Goal: Task Accomplishment & Management: Use online tool/utility

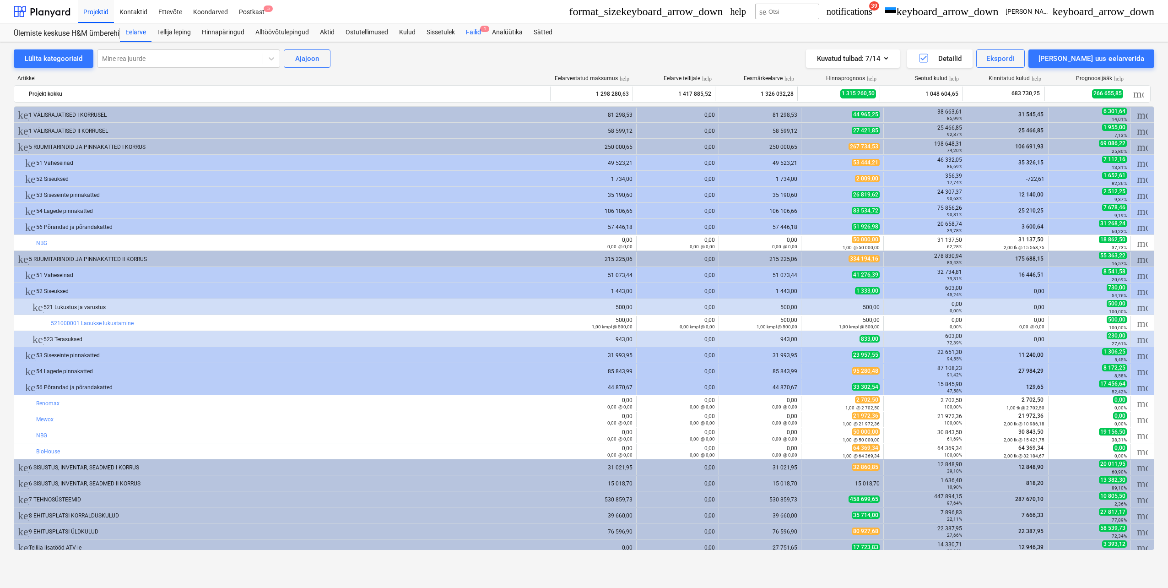
click at [473, 33] on div "Failid 1" at bounding box center [474, 32] width 26 height 18
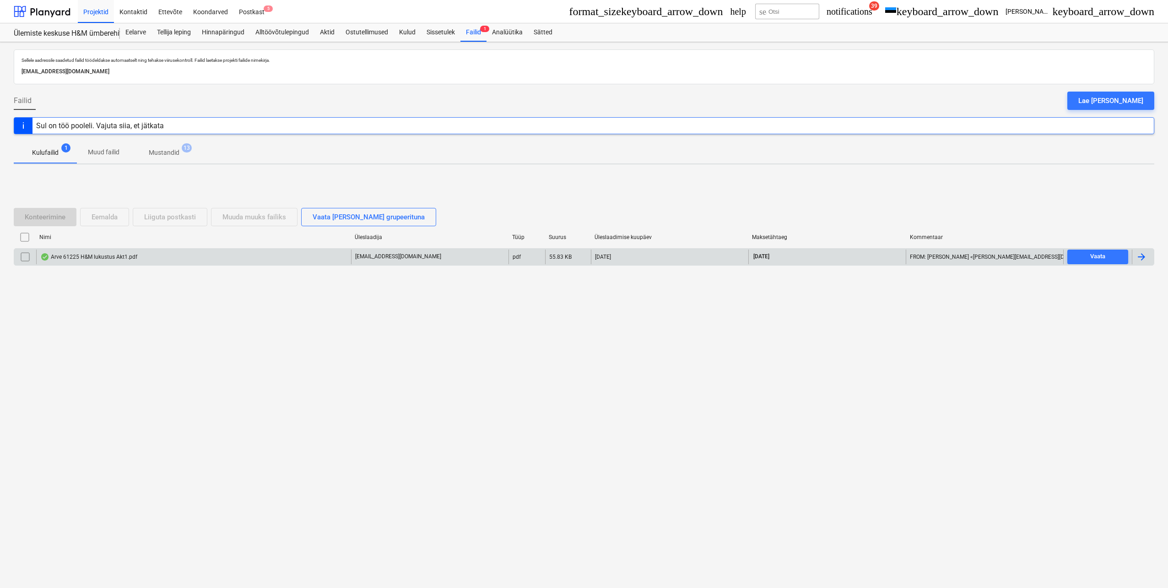
click at [87, 257] on div "Arve 61225 H&M lukustus Akt1.pdf" at bounding box center [88, 256] width 97 height 7
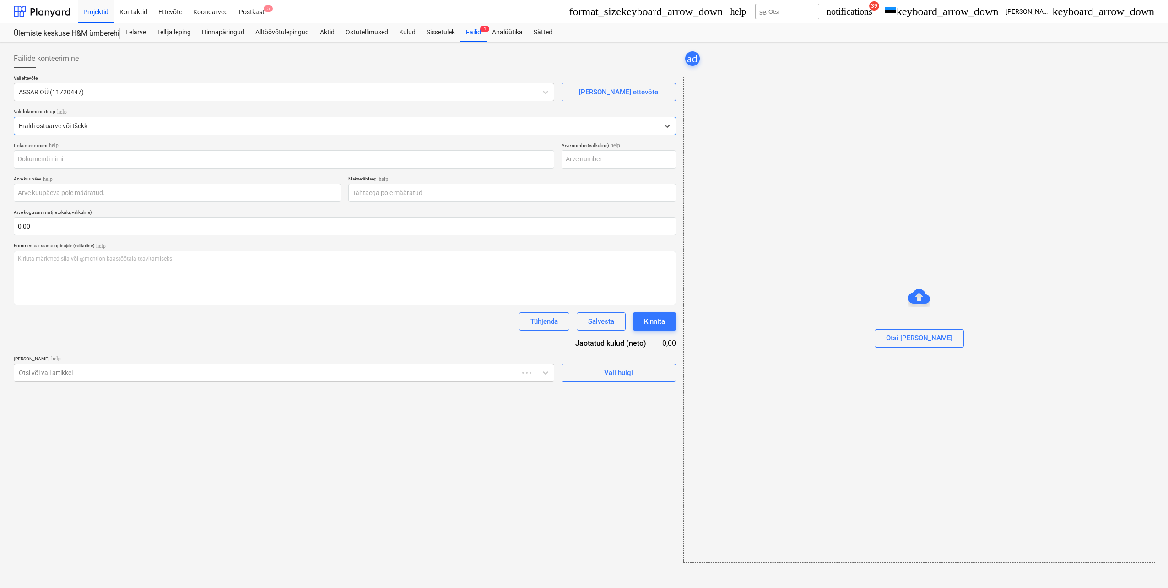
type input "61225"
type input "[DATE]"
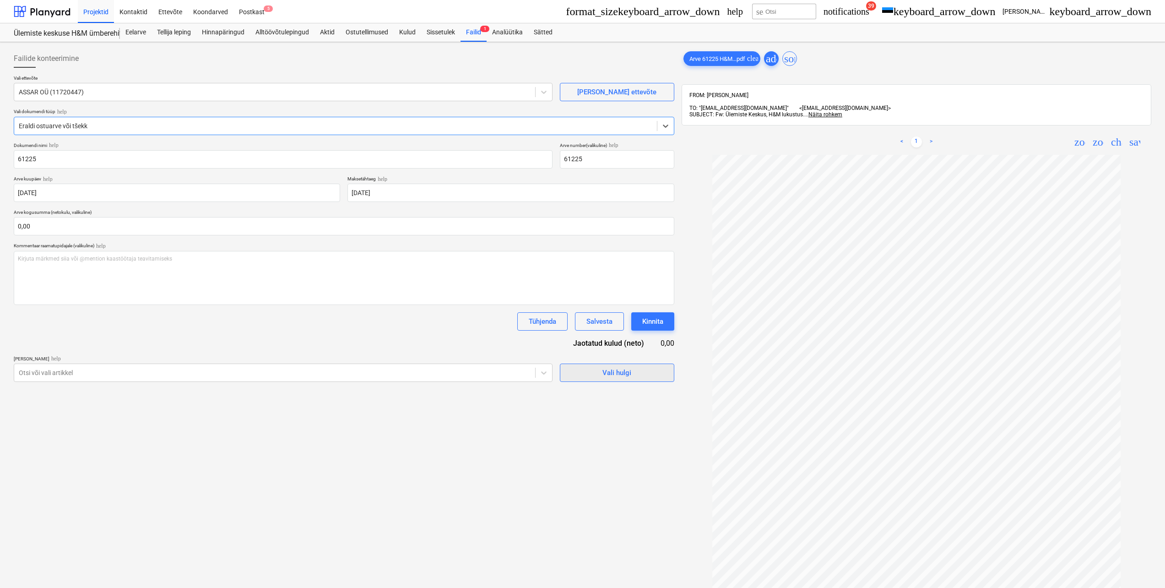
click at [611, 377] on div "Vali hulgi" at bounding box center [617, 373] width 29 height 12
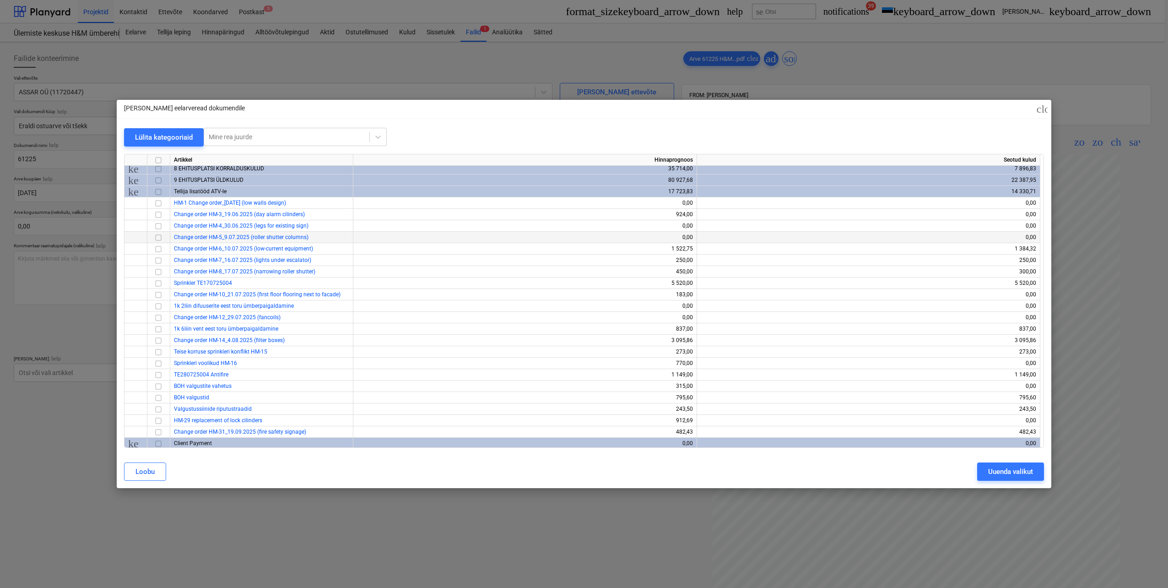
scroll to position [96, 0]
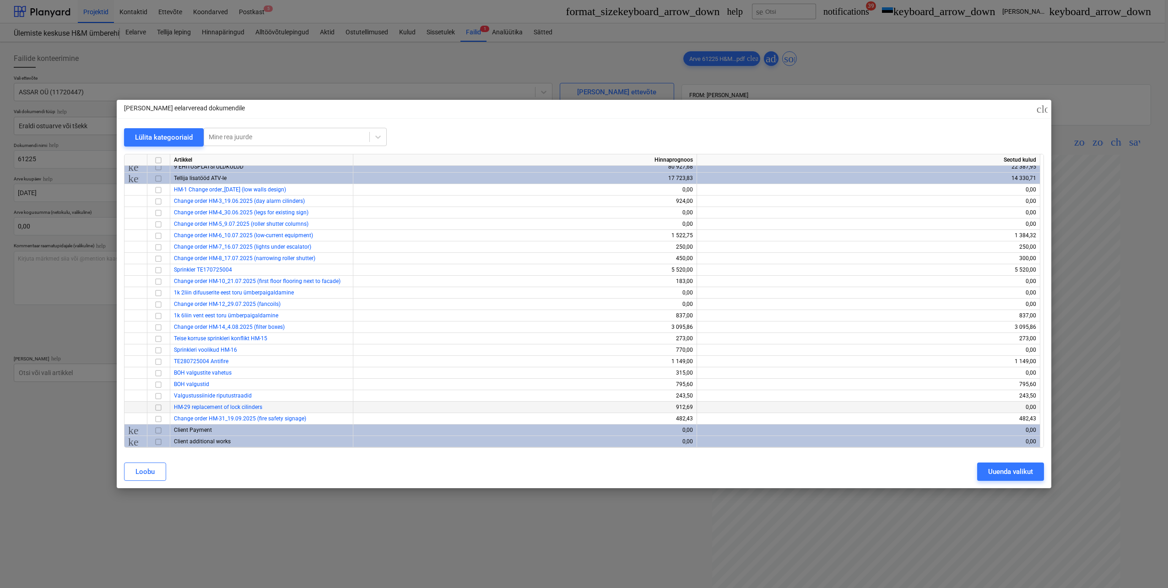
click at [157, 408] on input "checkbox" at bounding box center [158, 407] width 11 height 11
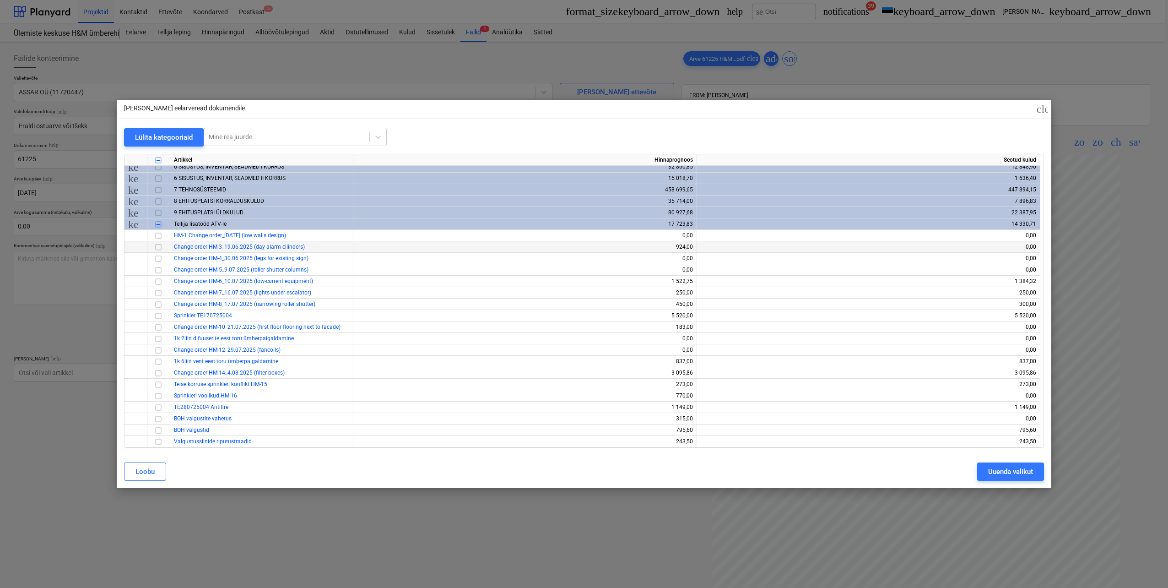
click at [158, 248] on input "checkbox" at bounding box center [158, 247] width 11 height 11
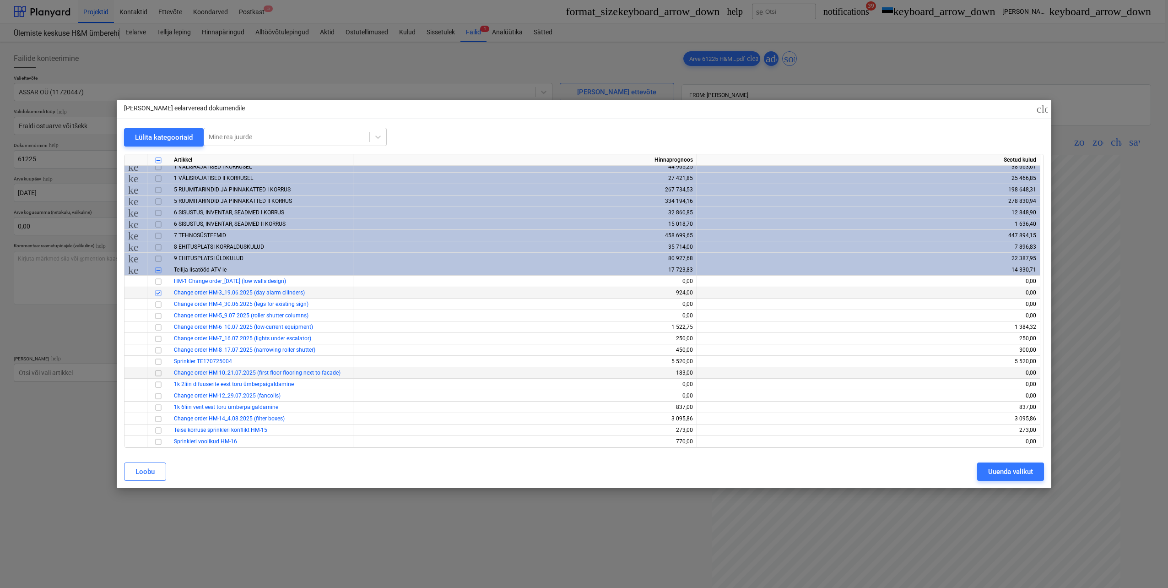
scroll to position [0, 0]
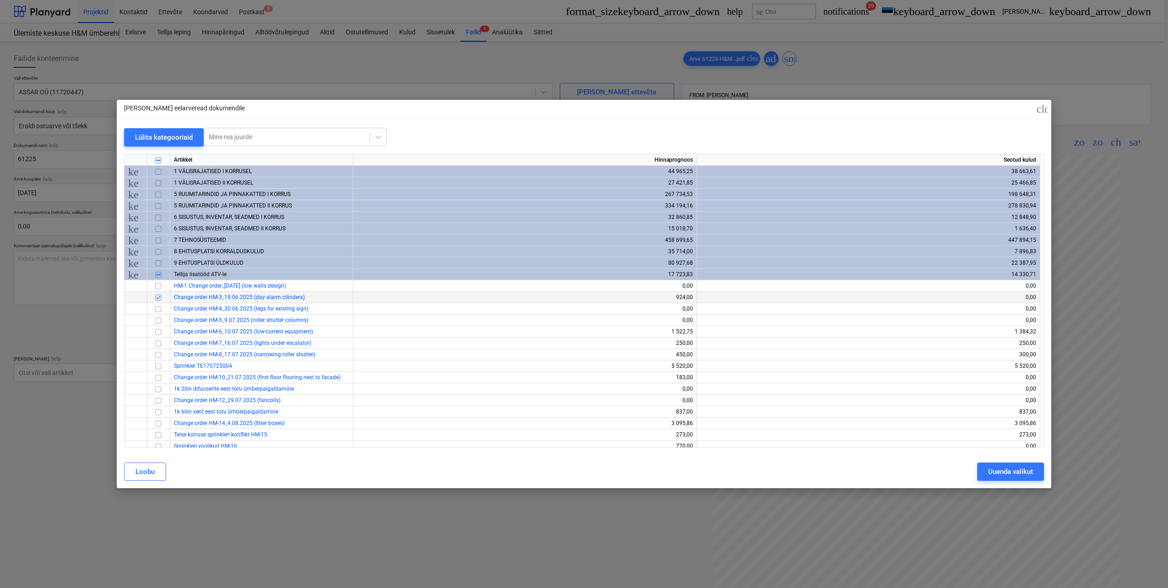
click at [134, 194] on span "keyboard_arrow_right" at bounding box center [133, 194] width 11 height 11
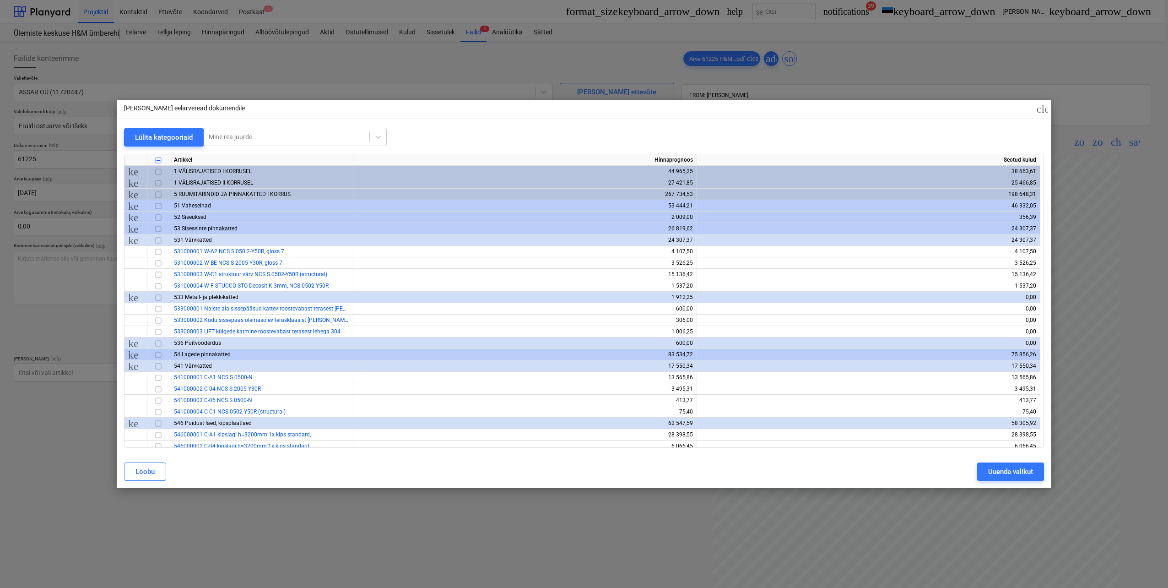
click at [136, 216] on span "keyboard_arrow_right" at bounding box center [133, 217] width 11 height 11
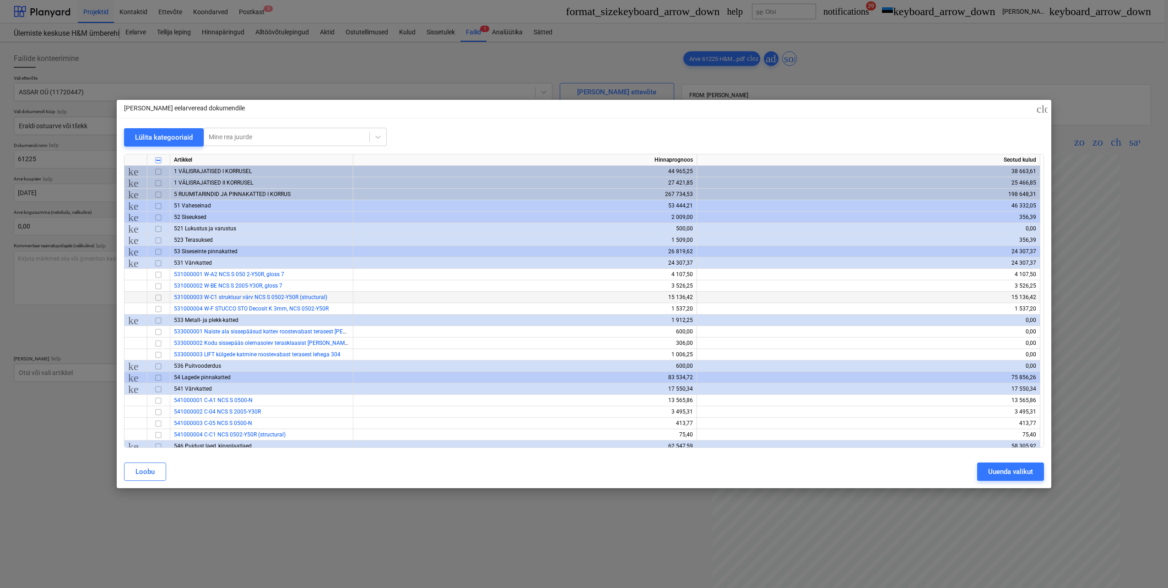
click at [137, 227] on span "keyboard_arrow_right" at bounding box center [133, 228] width 11 height 11
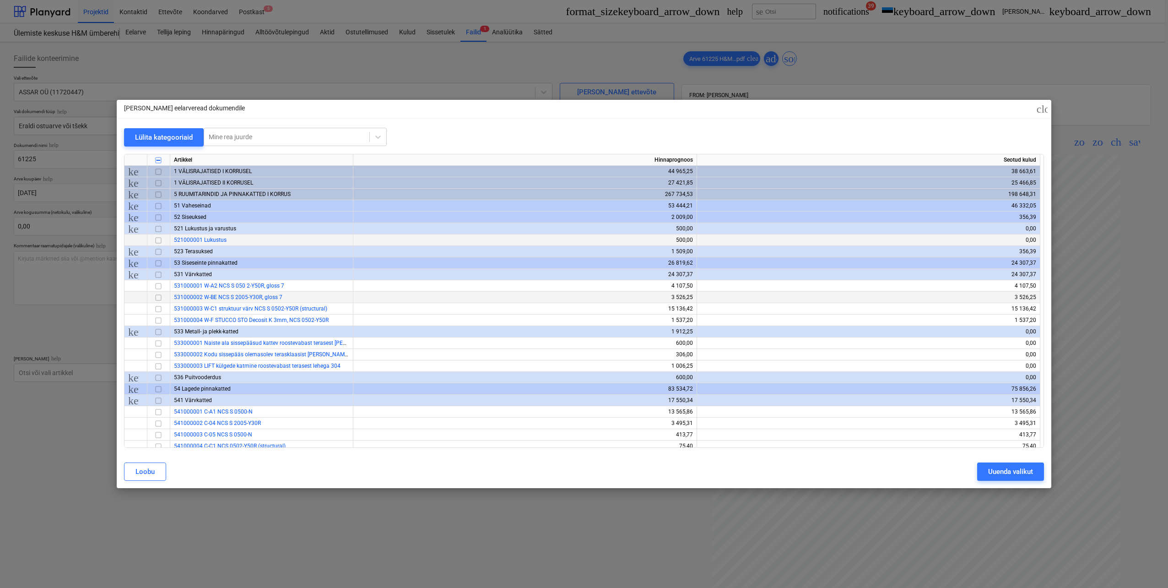
click at [160, 241] on input "checkbox" at bounding box center [158, 240] width 11 height 11
click at [132, 252] on span "keyboard_arrow_right" at bounding box center [133, 251] width 11 height 11
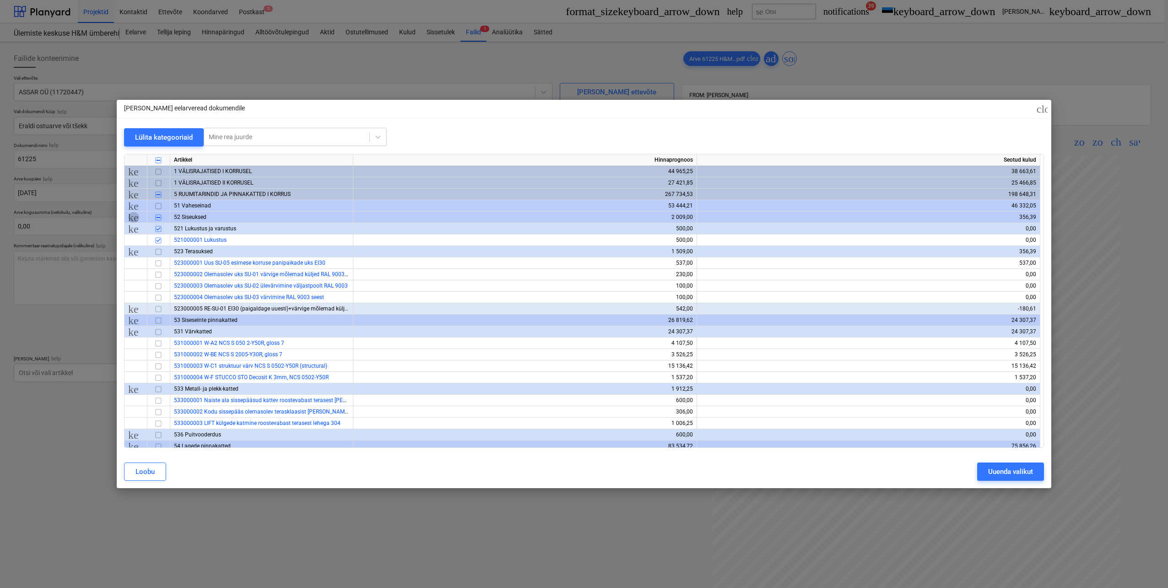
click at [134, 218] on span "keyboard_arrow_down" at bounding box center [133, 217] width 11 height 11
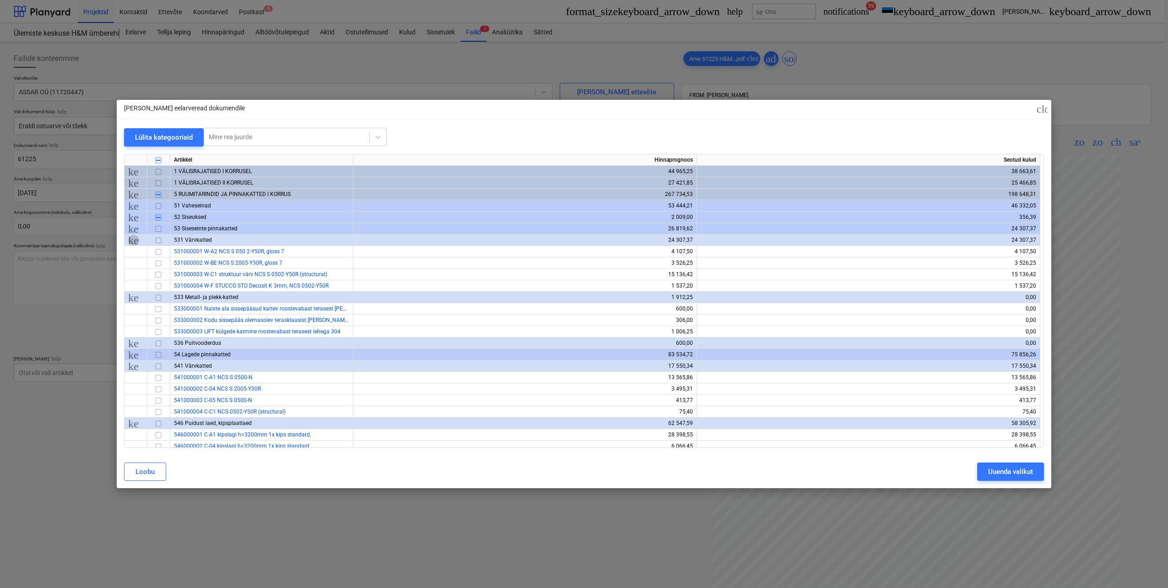
click at [136, 239] on span "keyboard_arrow_down" at bounding box center [133, 240] width 11 height 11
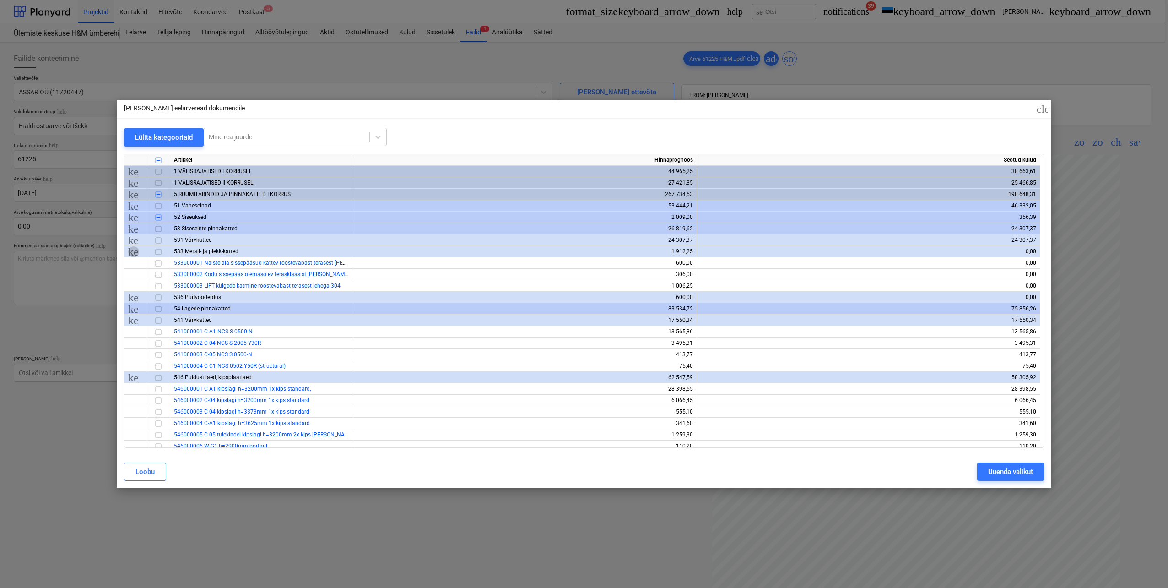
click at [134, 251] on span "keyboard_arrow_down" at bounding box center [133, 251] width 11 height 11
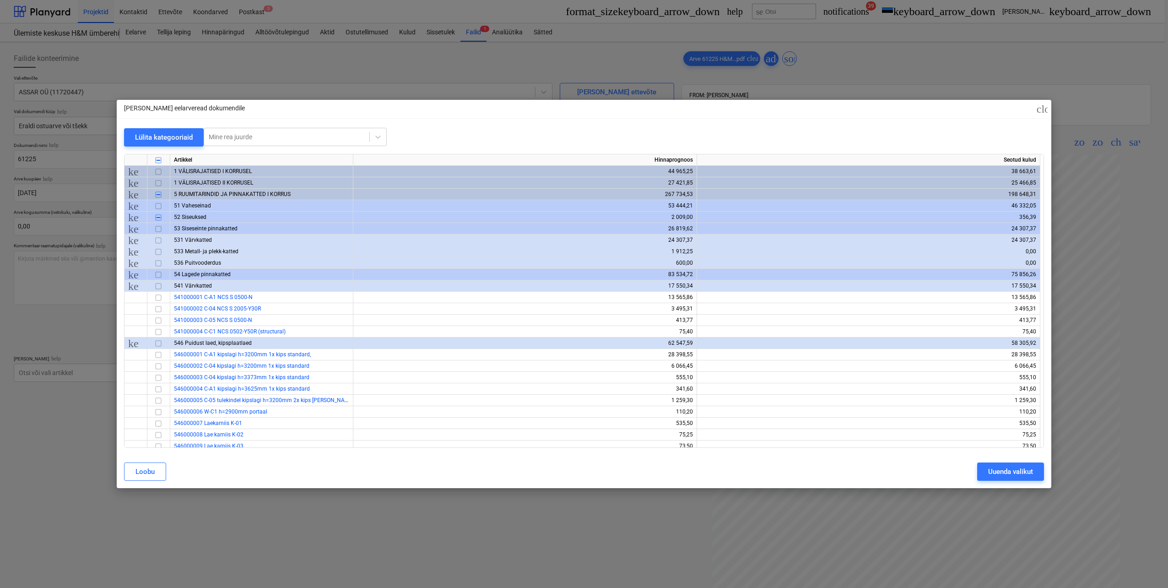
click at [135, 278] on span "keyboard_arrow_down" at bounding box center [133, 274] width 11 height 11
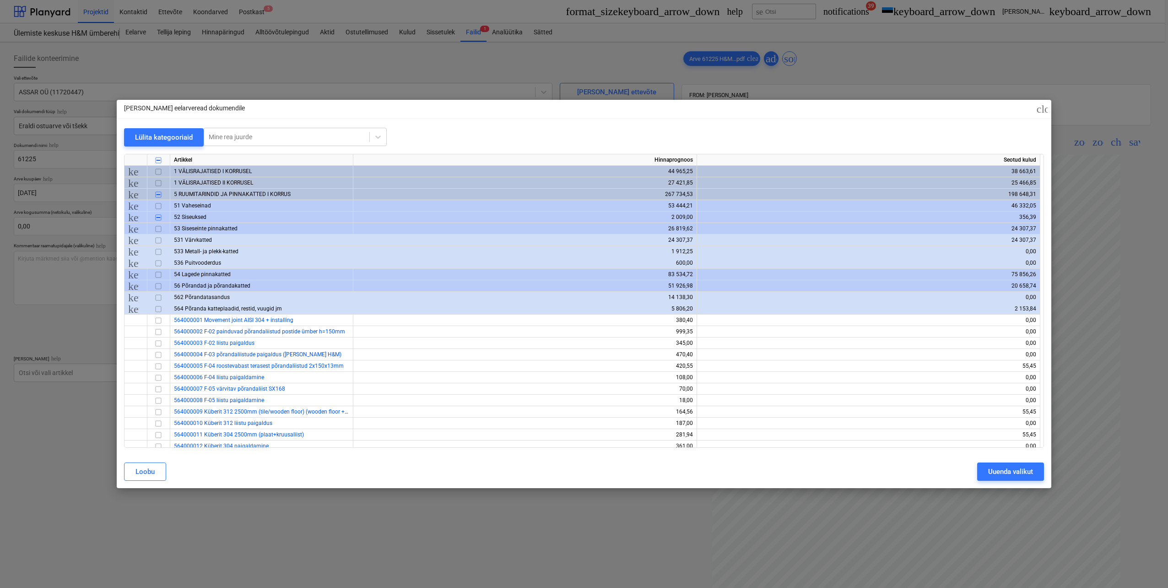
click at [133, 284] on span "keyboard_arrow_down" at bounding box center [133, 286] width 11 height 11
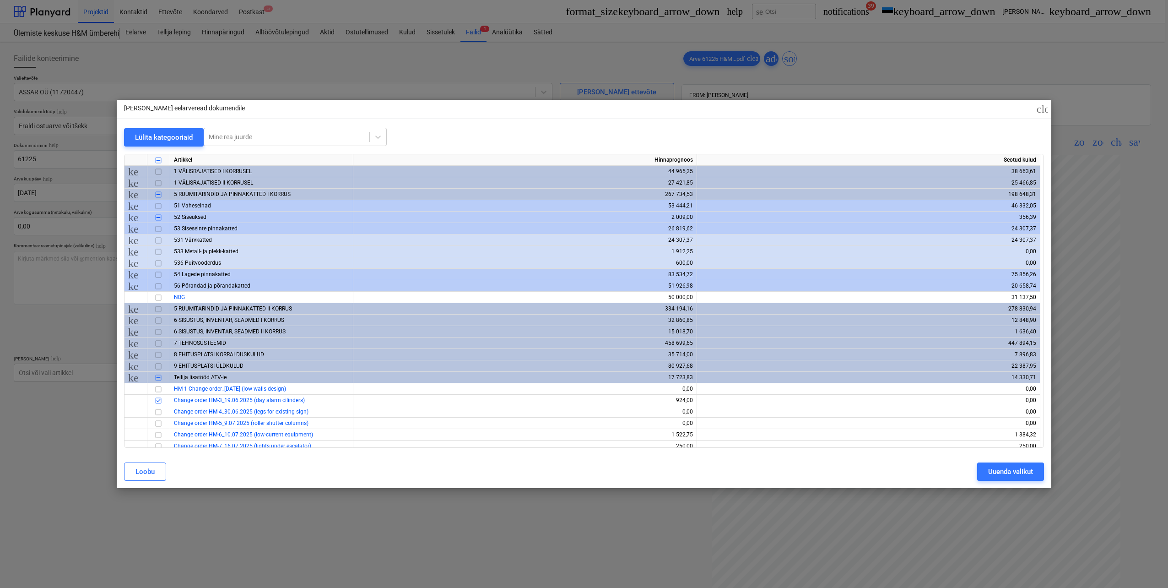
click at [133, 309] on span "keyboard_arrow_right" at bounding box center [133, 309] width 11 height 11
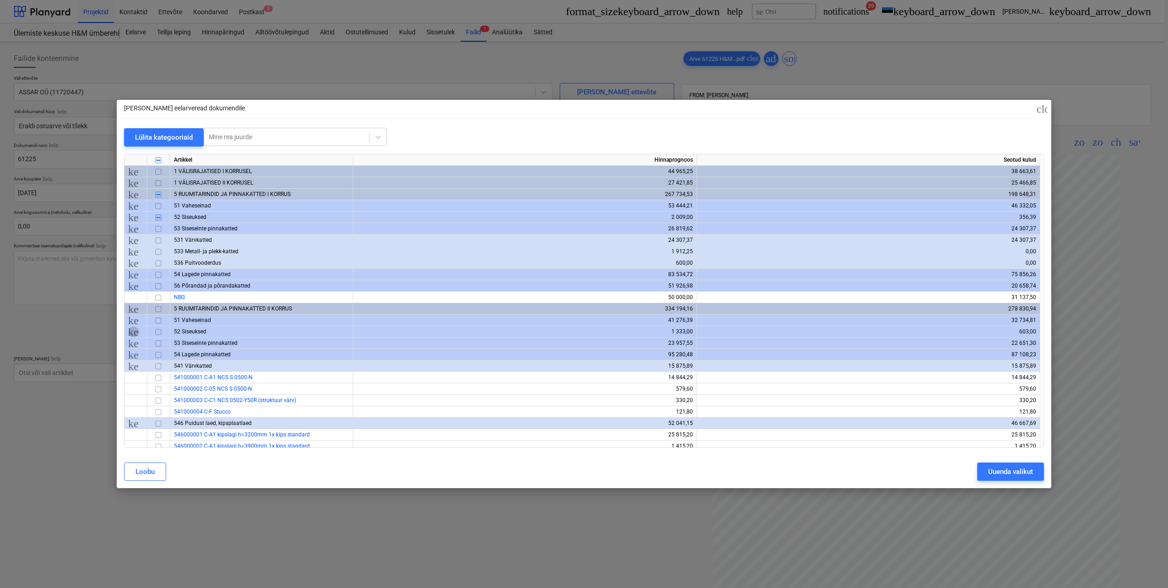
click at [134, 331] on span "keyboard_arrow_right" at bounding box center [133, 331] width 11 height 11
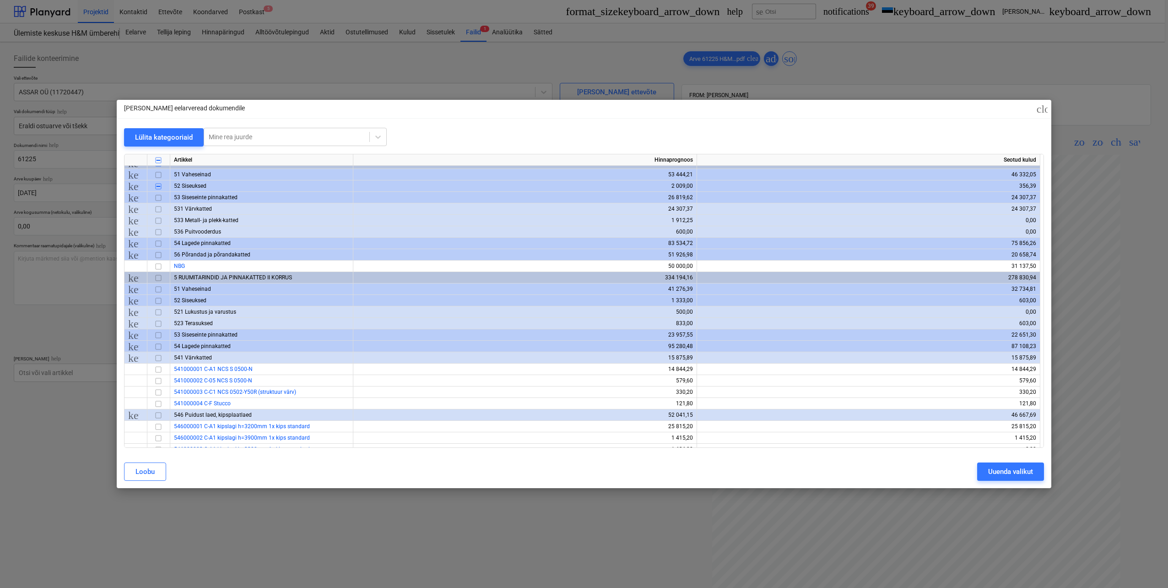
scroll to position [46, 0]
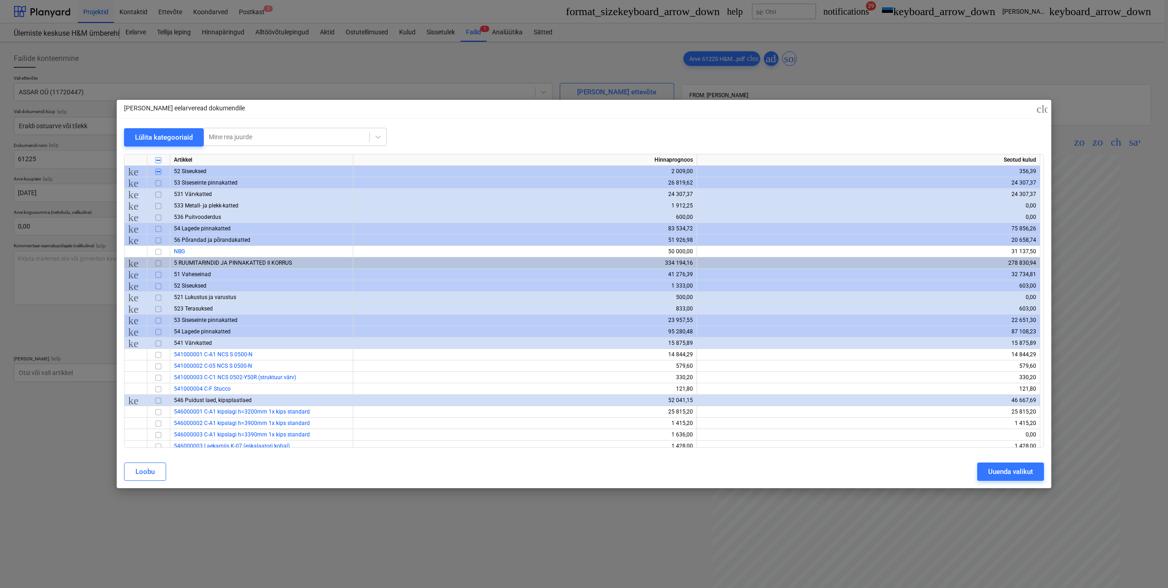
click at [133, 298] on span "keyboard_arrow_right" at bounding box center [133, 297] width 11 height 11
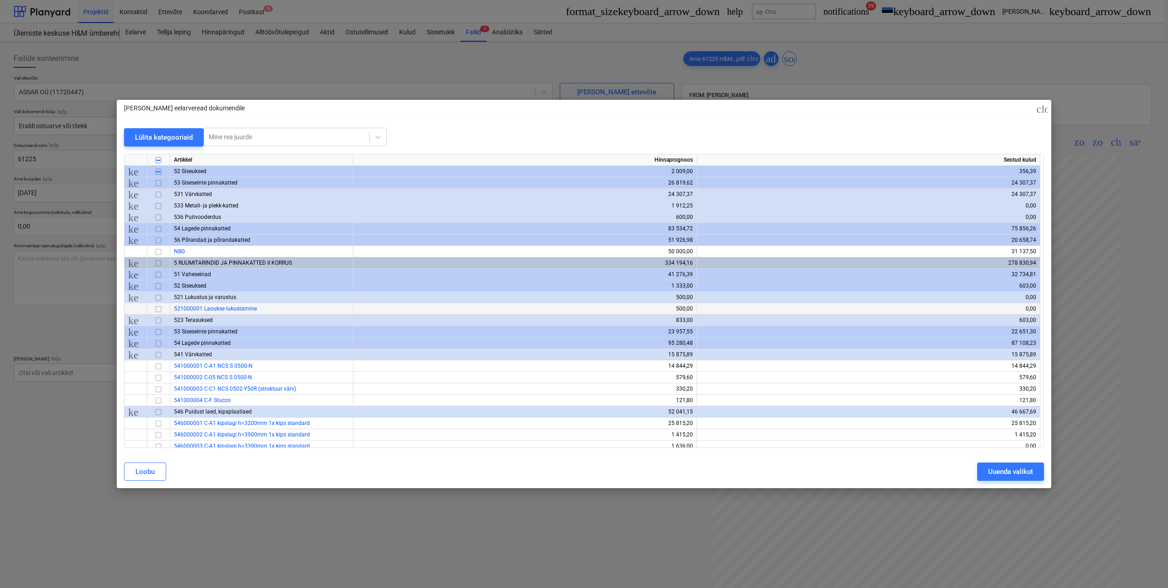
click at [158, 310] on input "checkbox" at bounding box center [158, 309] width 11 height 11
click at [135, 320] on span "keyboard_arrow_right" at bounding box center [133, 320] width 11 height 11
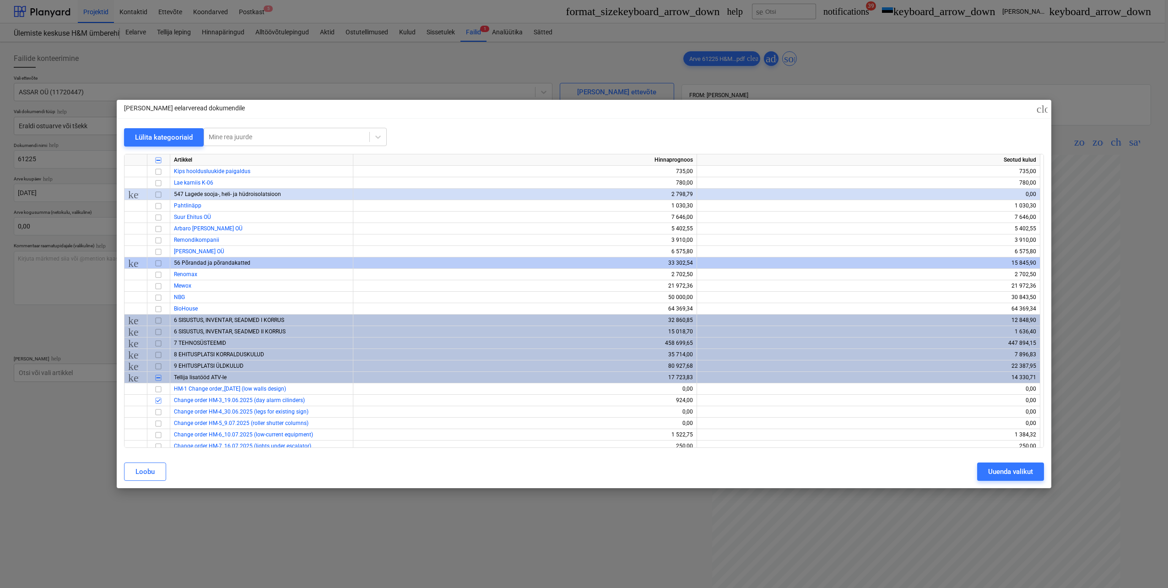
scroll to position [595, 0]
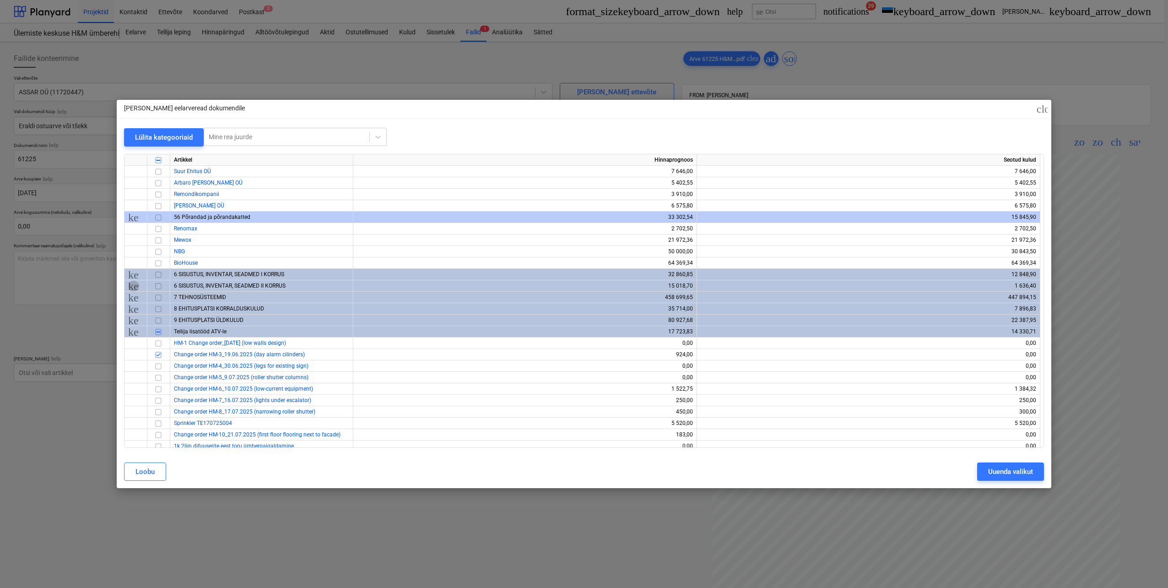
click at [132, 285] on span "keyboard_arrow_right" at bounding box center [133, 286] width 11 height 11
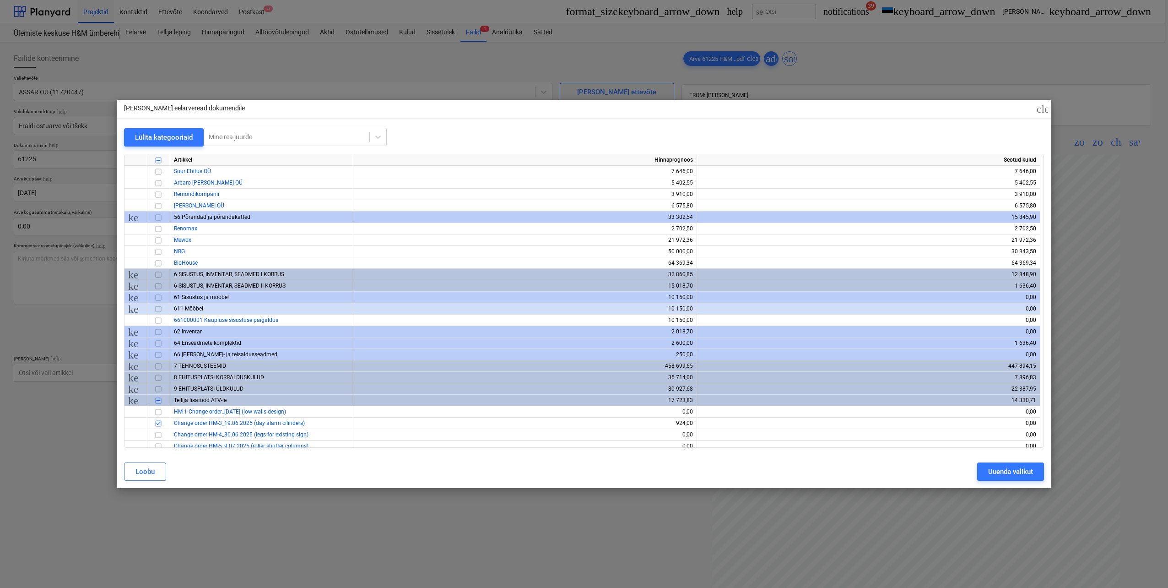
click at [132, 285] on span "keyboard_arrow_down" at bounding box center [133, 286] width 11 height 11
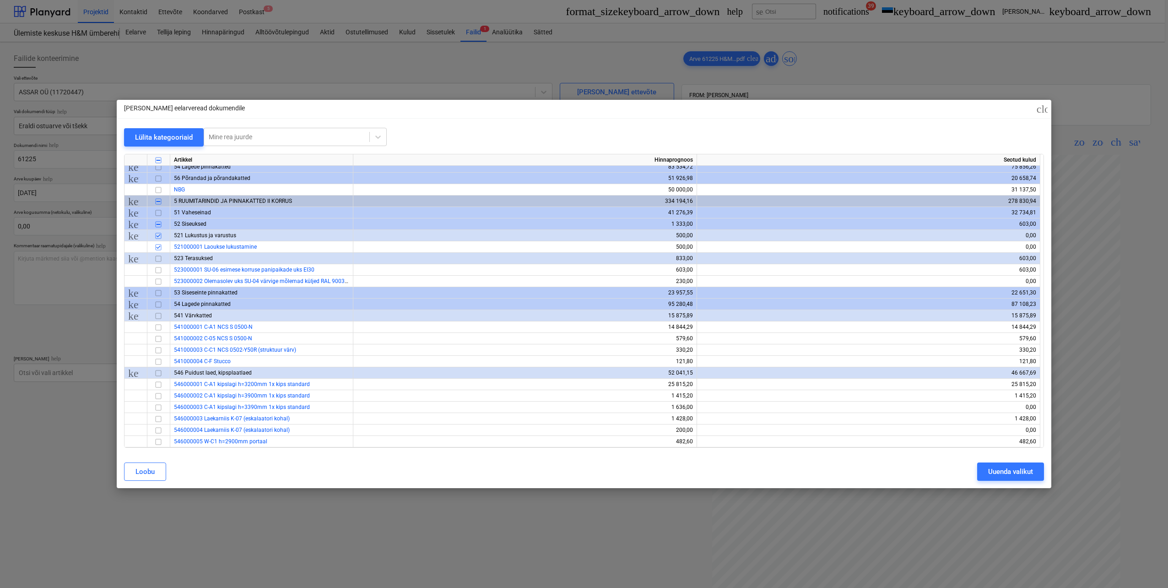
scroll to position [0, 0]
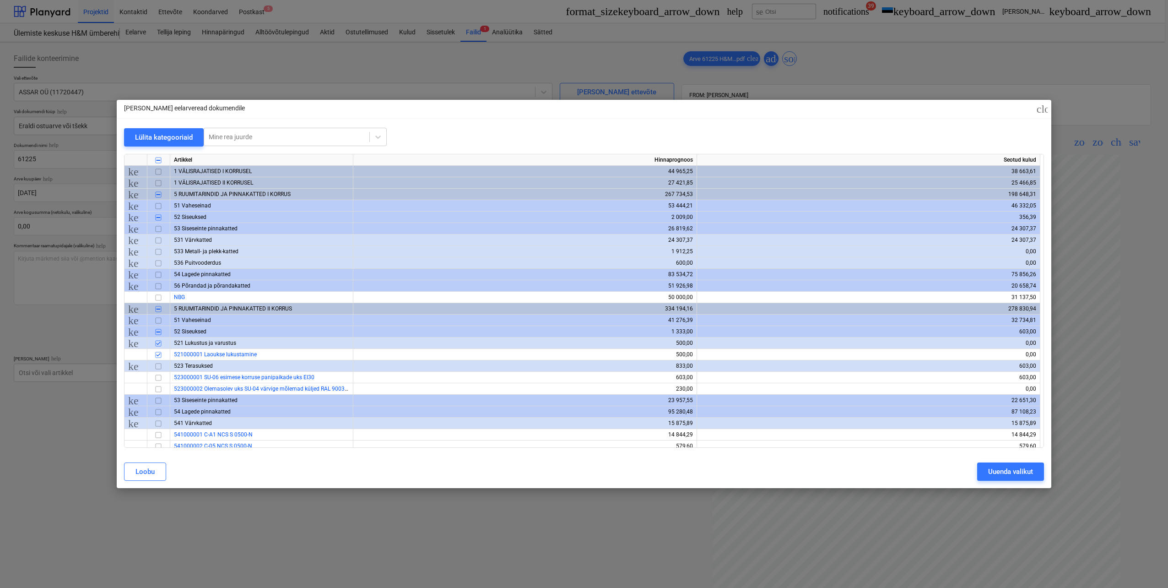
click at [132, 183] on span "keyboard_arrow_right" at bounding box center [133, 183] width 11 height 11
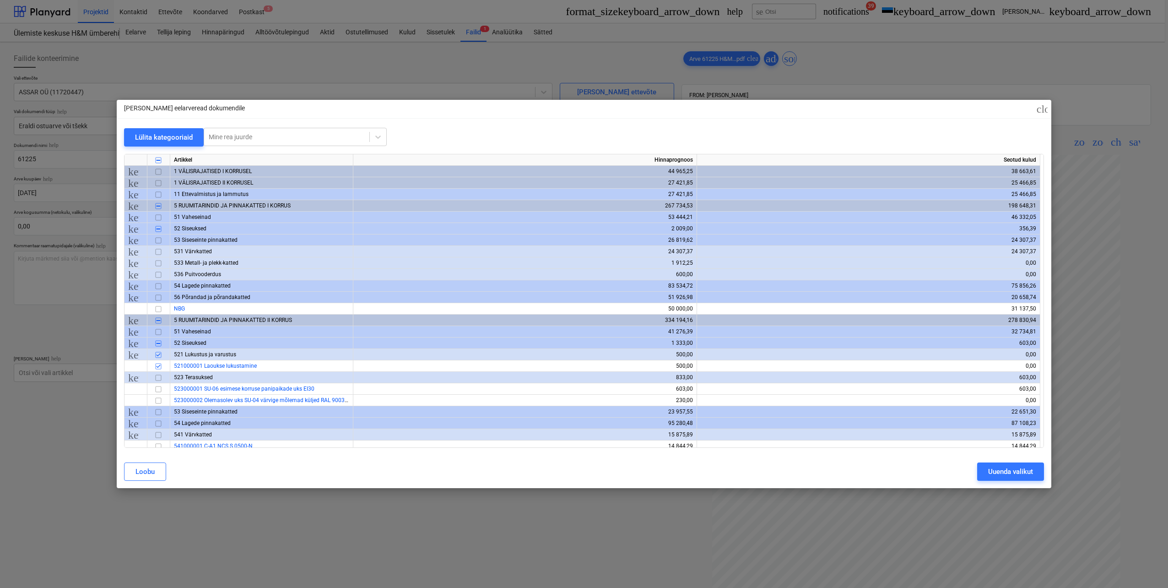
click at [130, 193] on span "keyboard_arrow_right" at bounding box center [133, 194] width 11 height 11
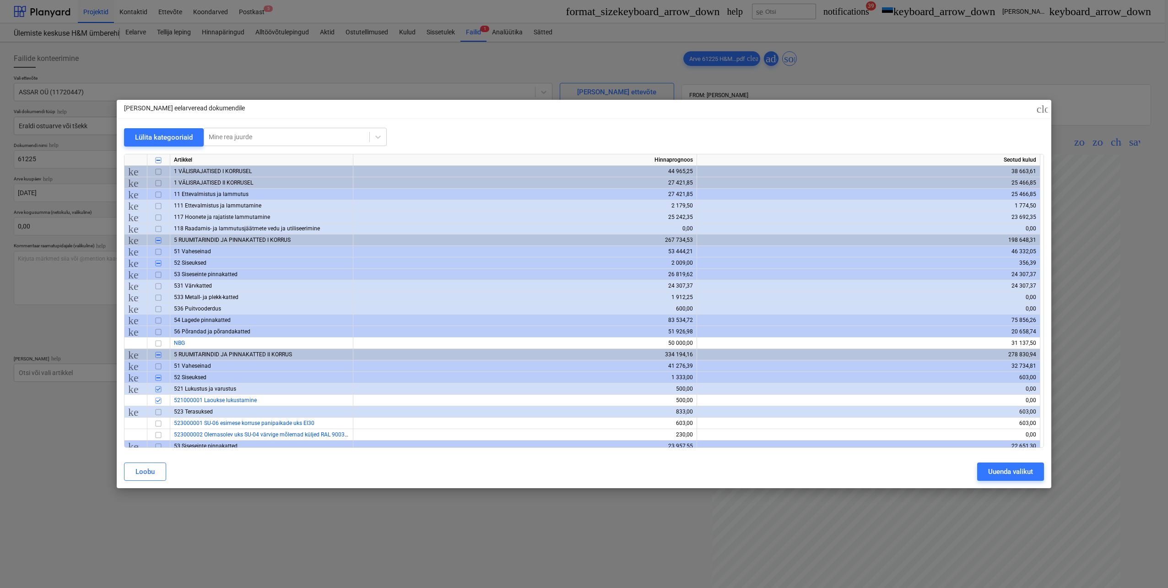
click at [136, 194] on span "keyboard_arrow_down" at bounding box center [133, 194] width 11 height 11
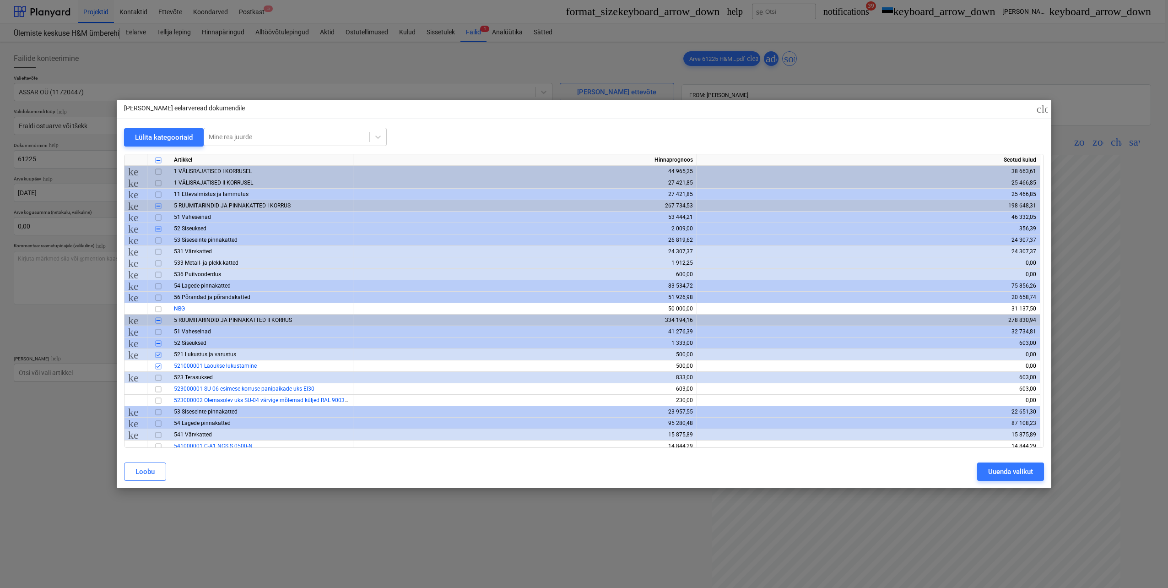
click at [136, 261] on span "keyboard_arrow_right" at bounding box center [133, 263] width 11 height 11
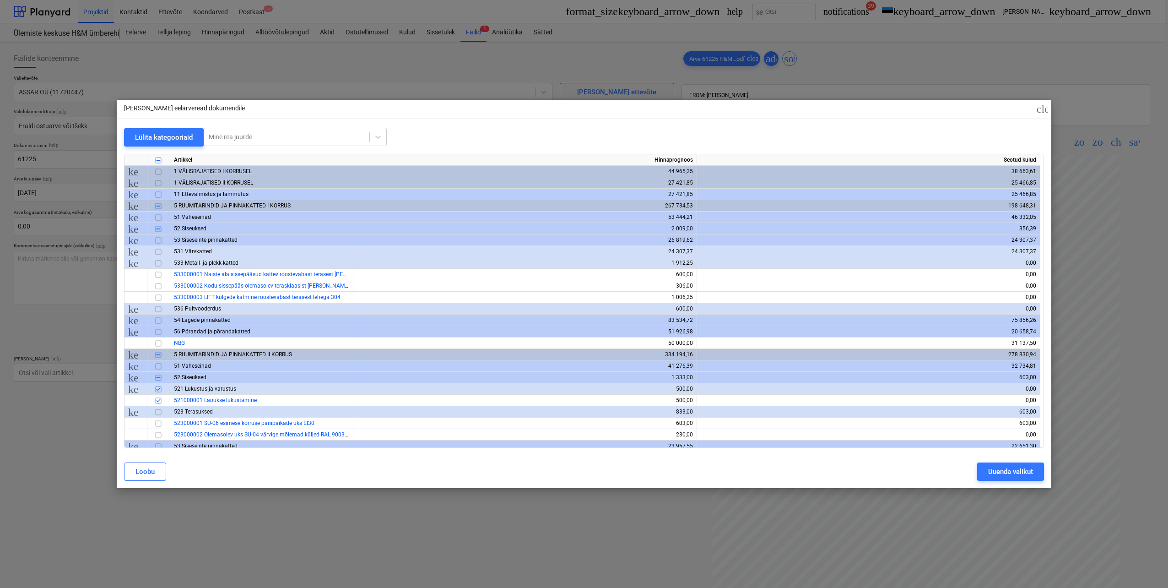
click at [136, 261] on span "keyboard_arrow_down" at bounding box center [133, 263] width 11 height 11
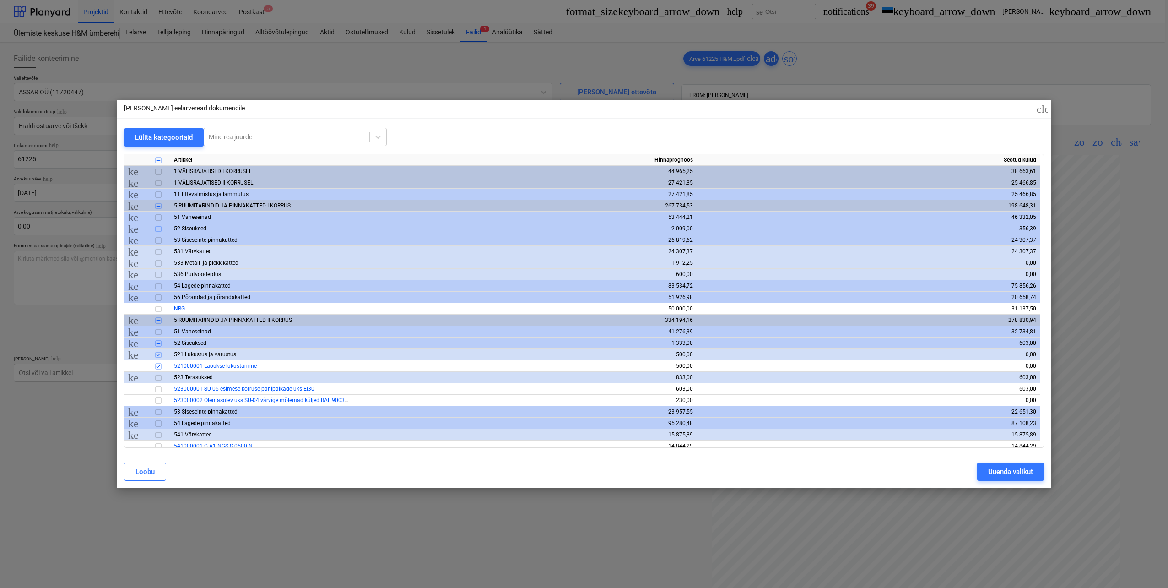
click at [131, 229] on span "keyboard_arrow_right" at bounding box center [133, 228] width 11 height 11
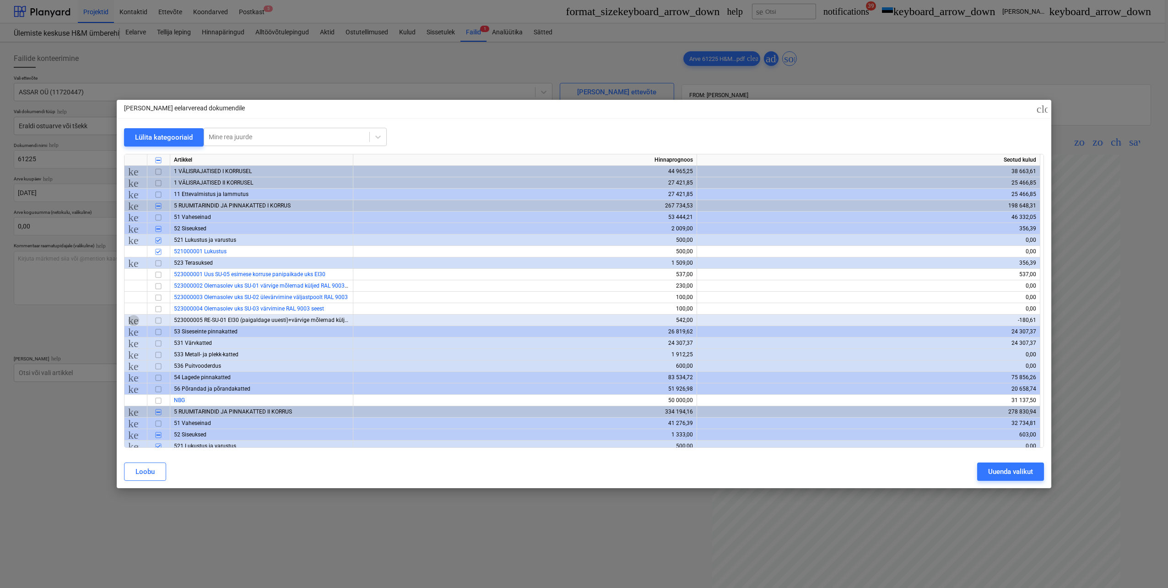
click at [134, 321] on span "keyboard_arrow_right" at bounding box center [133, 320] width 11 height 11
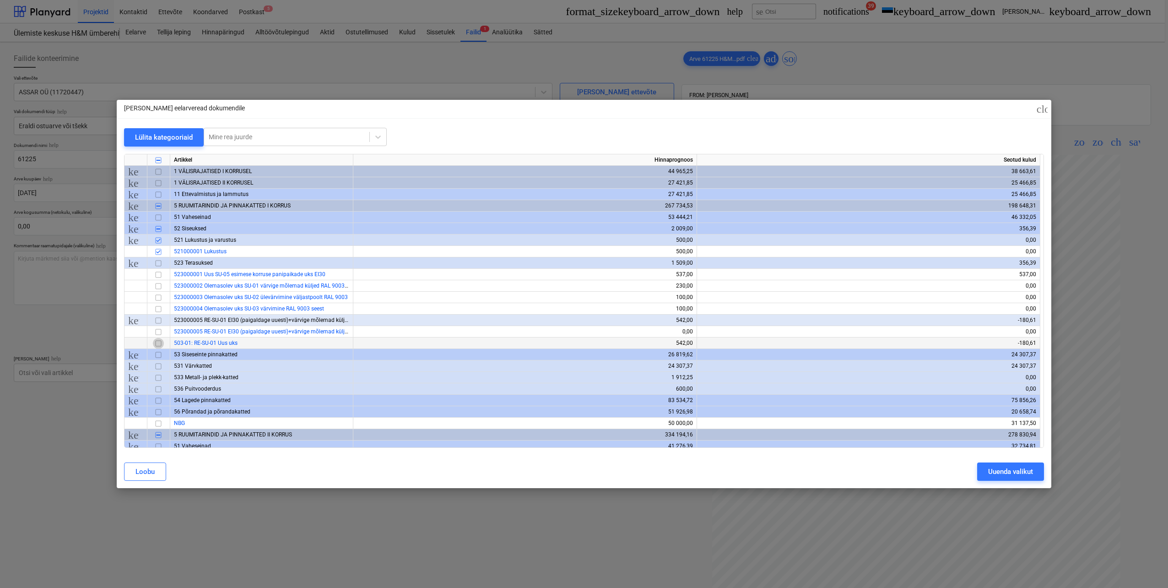
click at [158, 343] on input "checkbox" at bounding box center [158, 343] width 11 height 11
click at [205, 341] on span "503-01: RE-SU-01 Uus uks" at bounding box center [206, 343] width 64 height 6
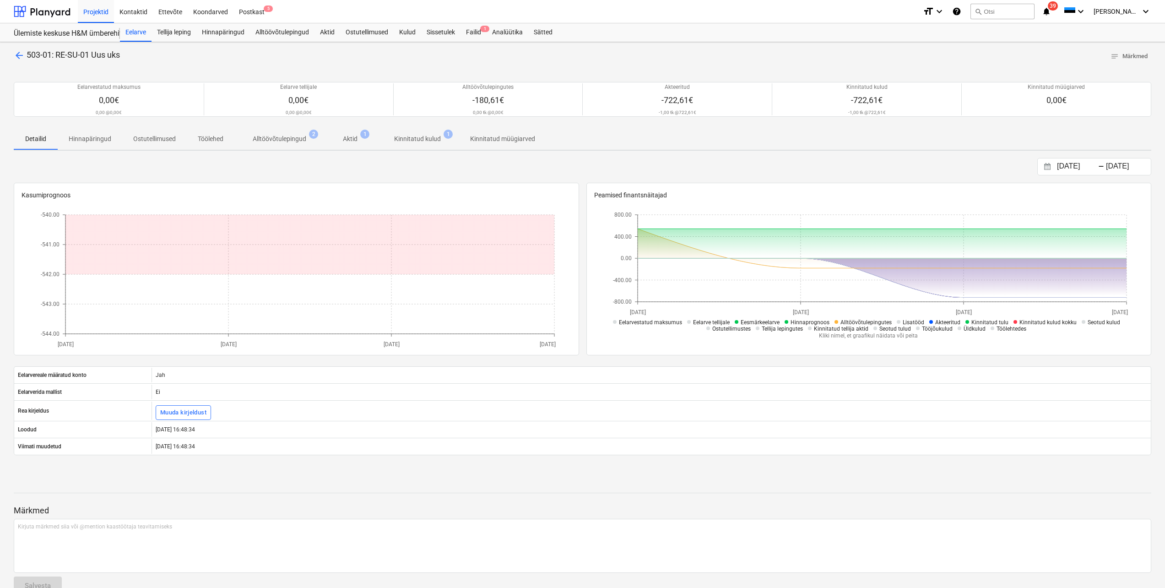
click at [352, 141] on p "Aktid" at bounding box center [350, 139] width 15 height 10
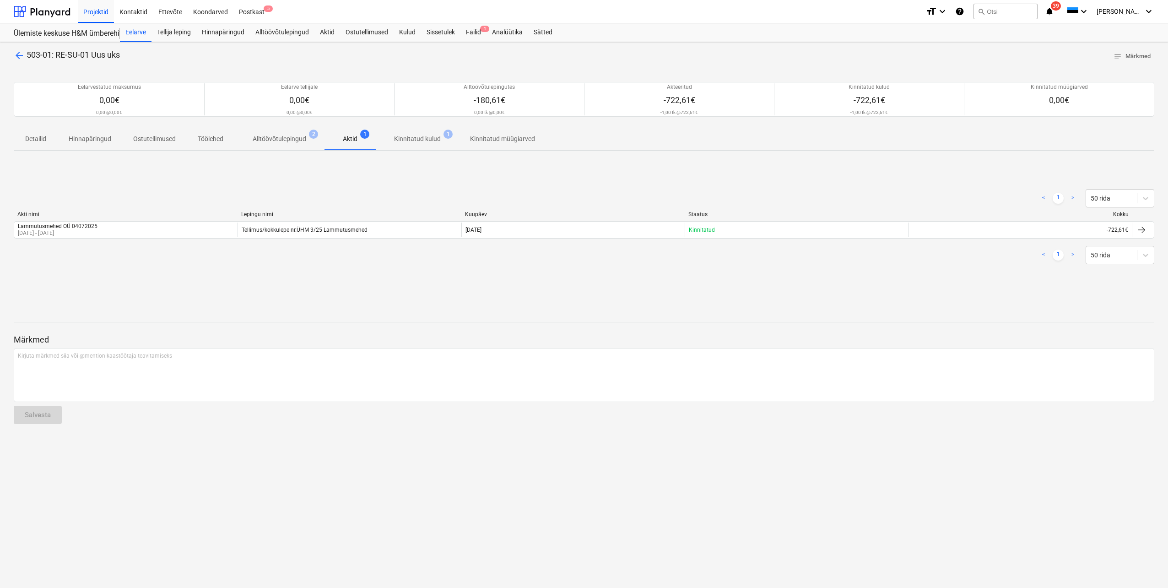
click at [414, 139] on p "Kinnitatud kulud" at bounding box center [417, 139] width 47 height 10
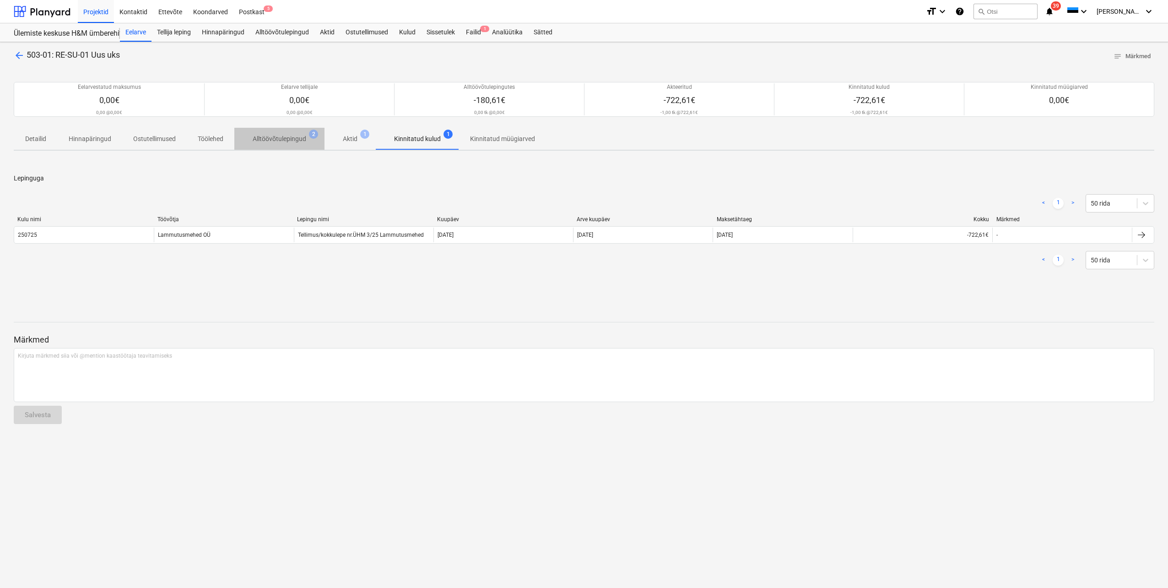
click at [295, 136] on p "Alltöövõtulepingud" at bounding box center [280, 139] width 54 height 10
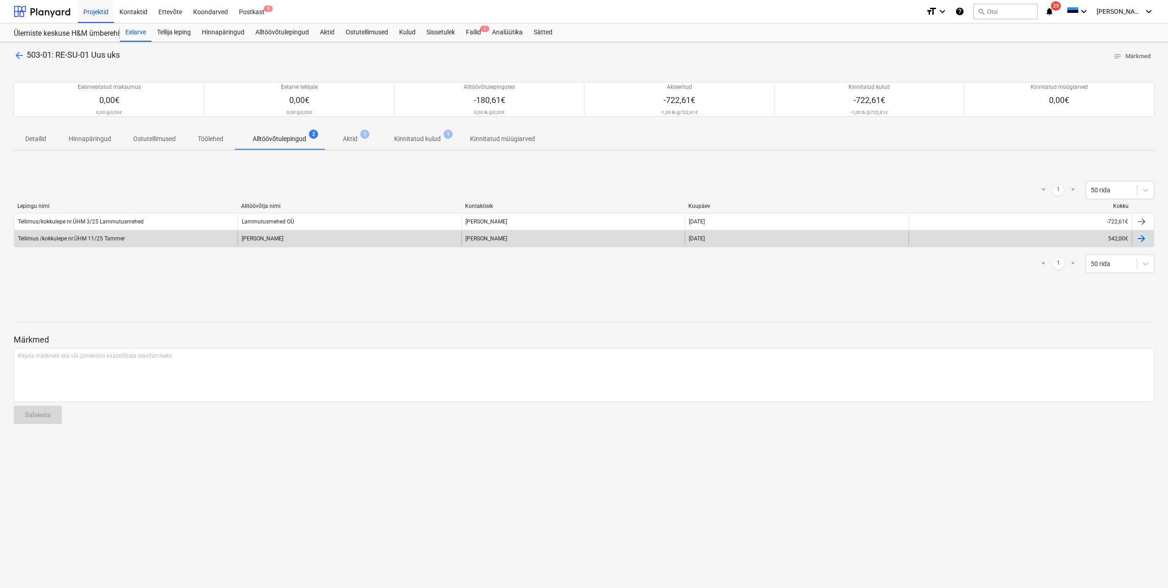
click at [110, 241] on div "Tellimus /kokkulepe nr.ÜHM 11/25 Tammer" at bounding box center [71, 238] width 107 height 6
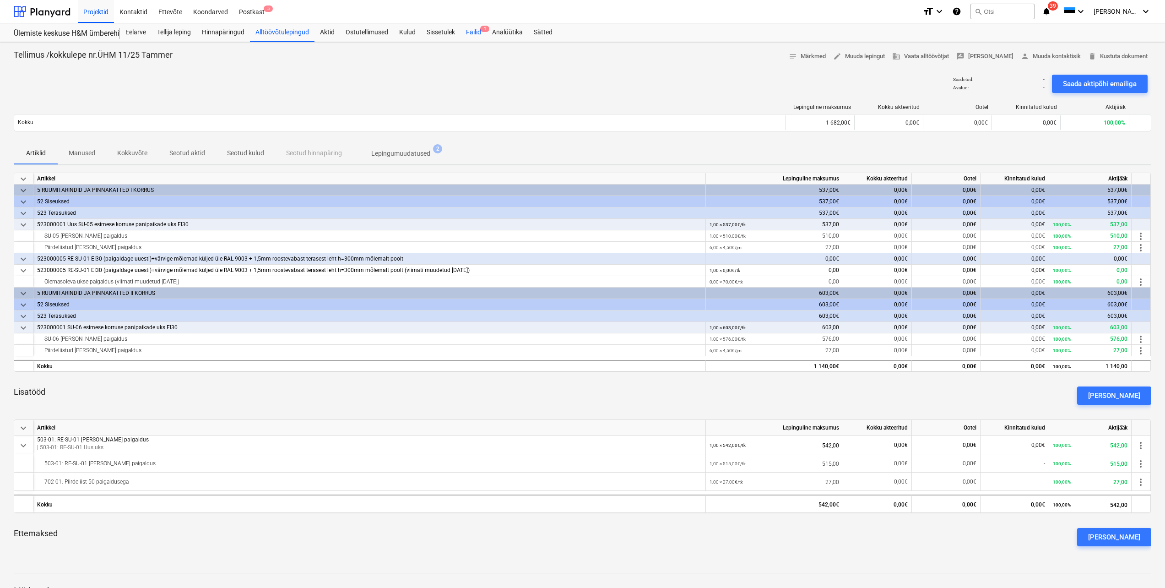
click at [472, 33] on div "Failid 1" at bounding box center [474, 32] width 26 height 18
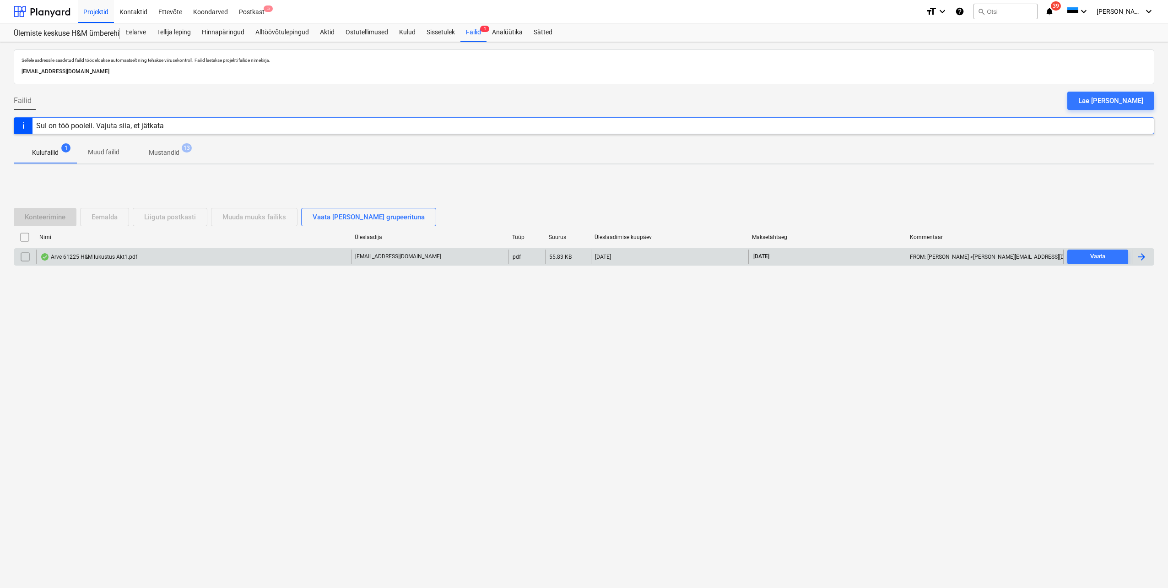
click at [104, 255] on div "Arve 61225 H&M lukustus Akt1.pdf" at bounding box center [88, 256] width 97 height 7
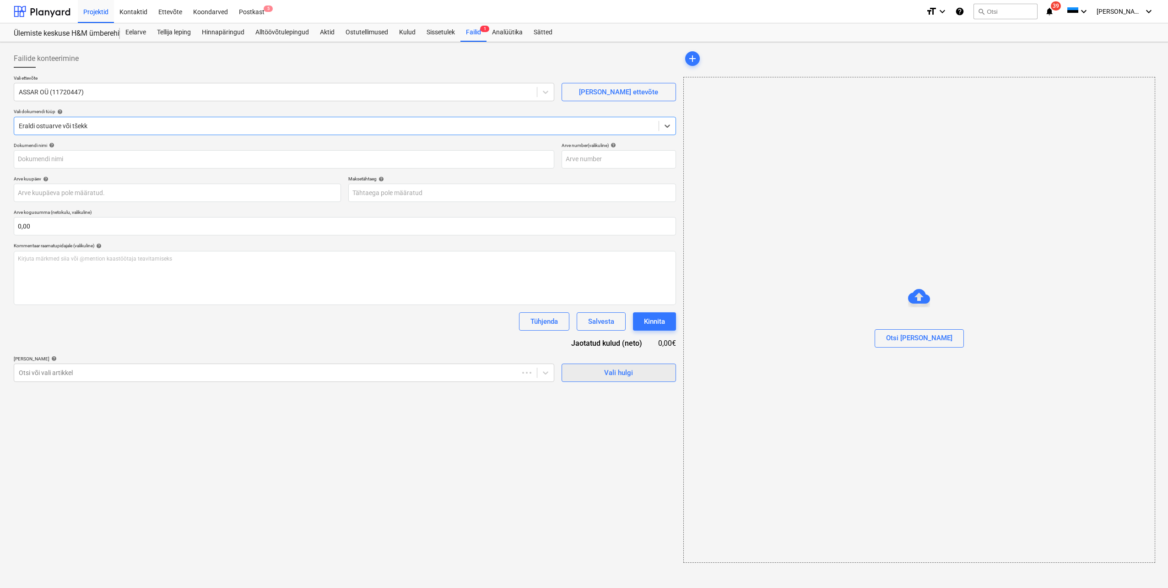
type input "61225"
type input "[DATE]"
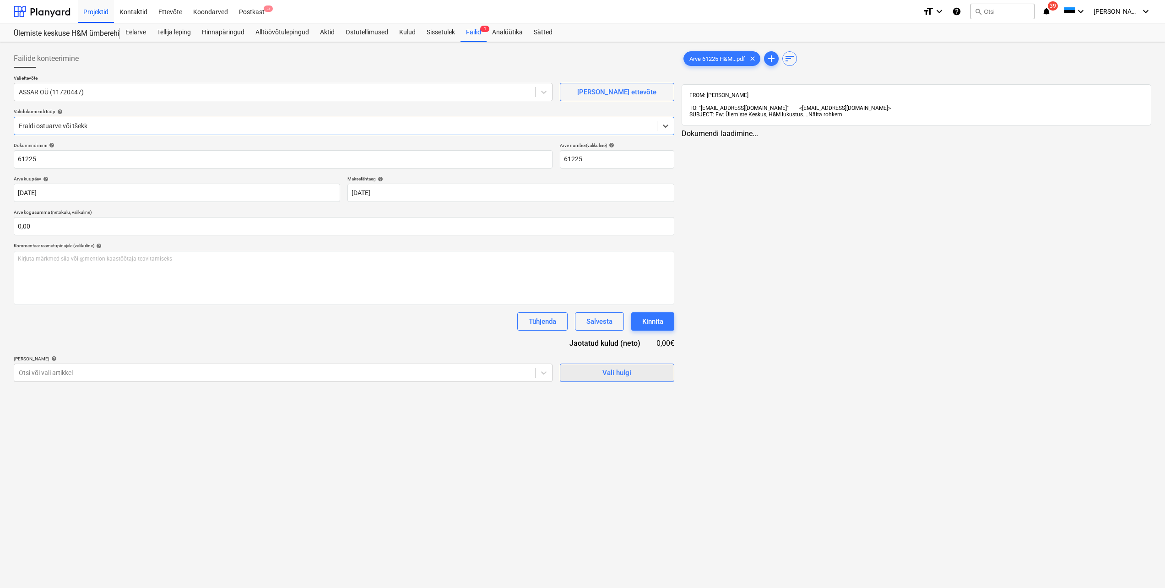
click at [645, 376] on span "Vali hulgi" at bounding box center [617, 373] width 92 height 12
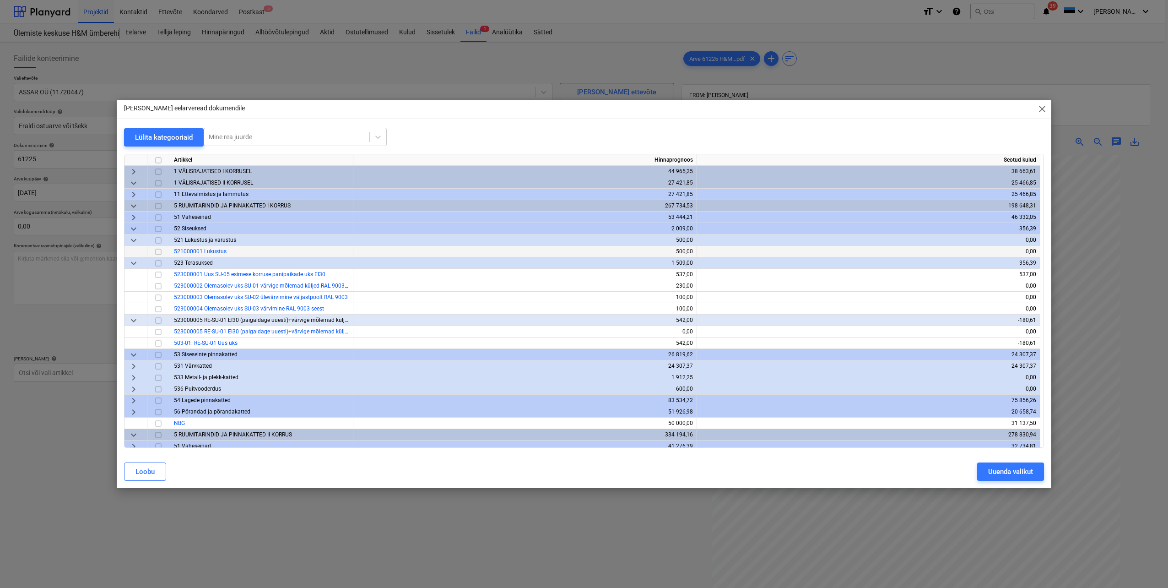
click at [157, 251] on input "checkbox" at bounding box center [158, 251] width 11 height 11
click at [159, 346] on input "checkbox" at bounding box center [158, 343] width 11 height 11
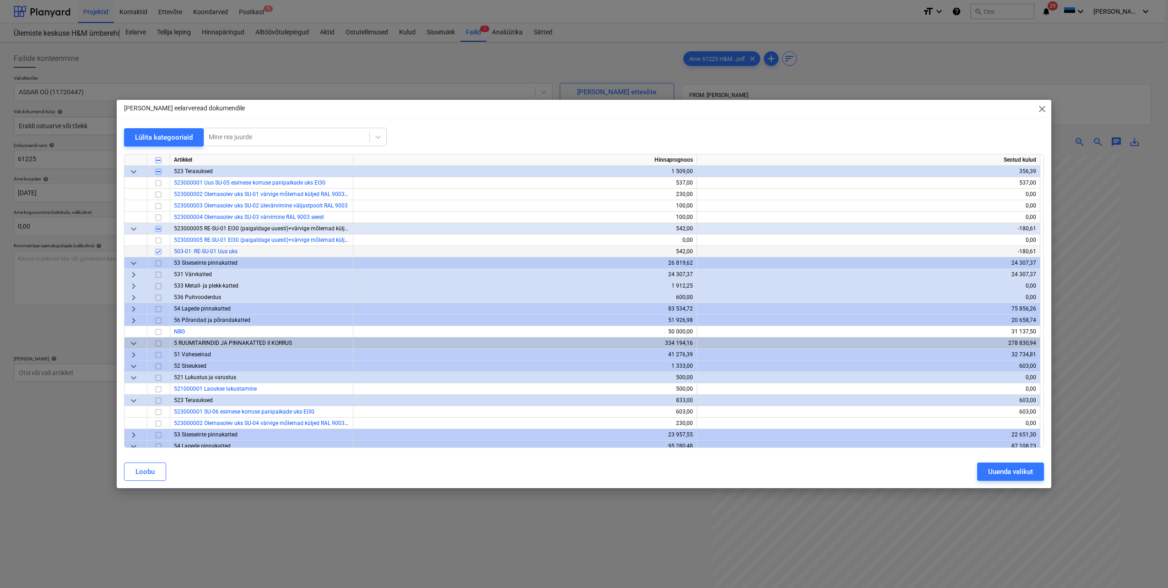
scroll to position [137, 0]
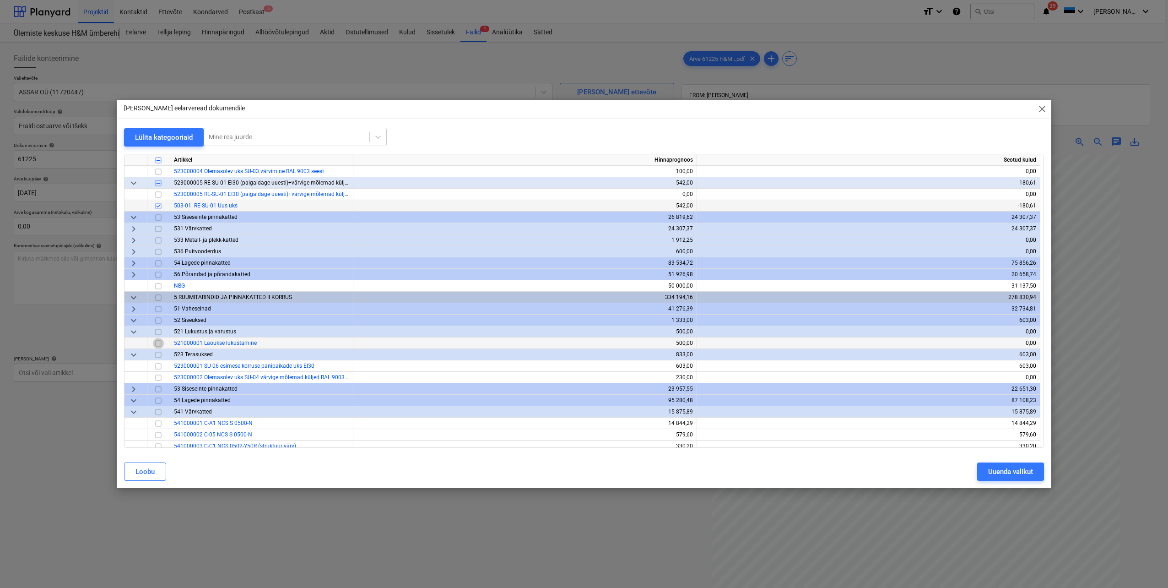
click at [159, 345] on input "checkbox" at bounding box center [158, 343] width 11 height 11
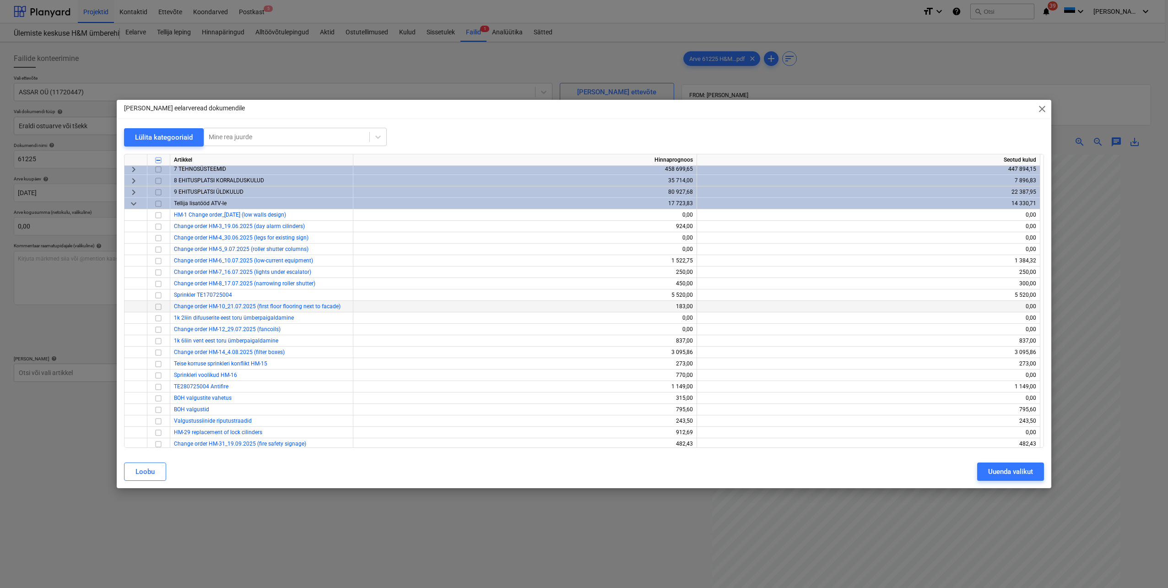
scroll to position [875, 0]
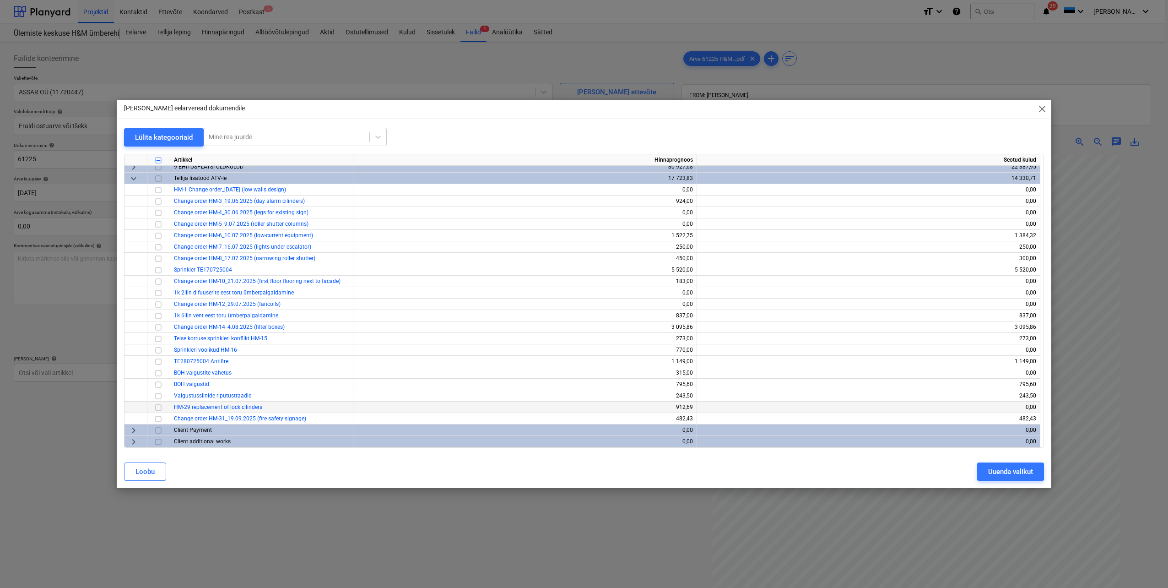
click at [158, 408] on input "checkbox" at bounding box center [158, 407] width 11 height 11
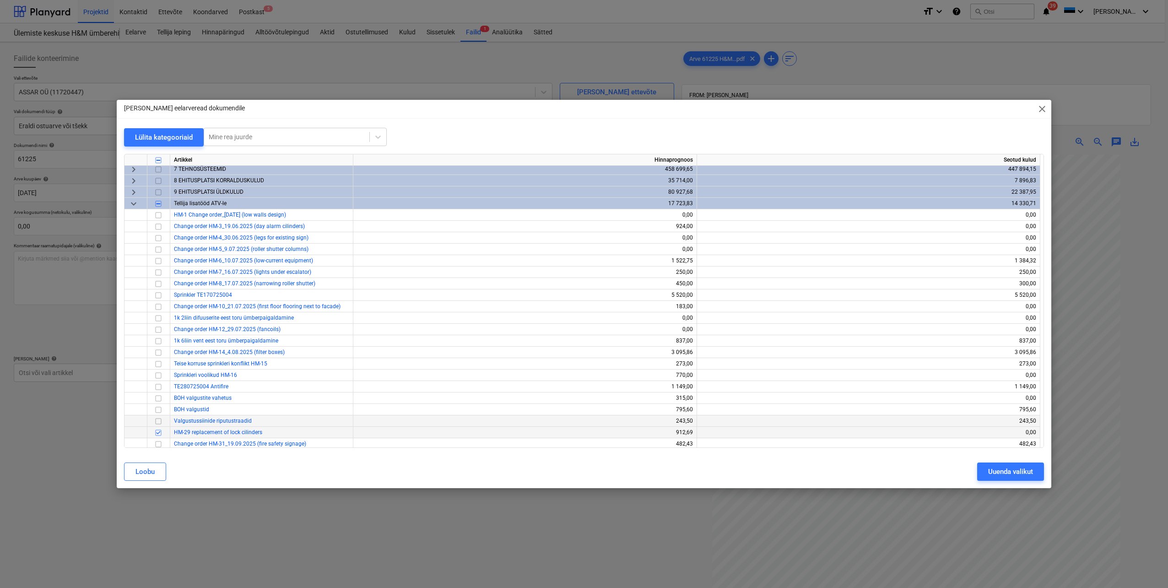
scroll to position [829, 0]
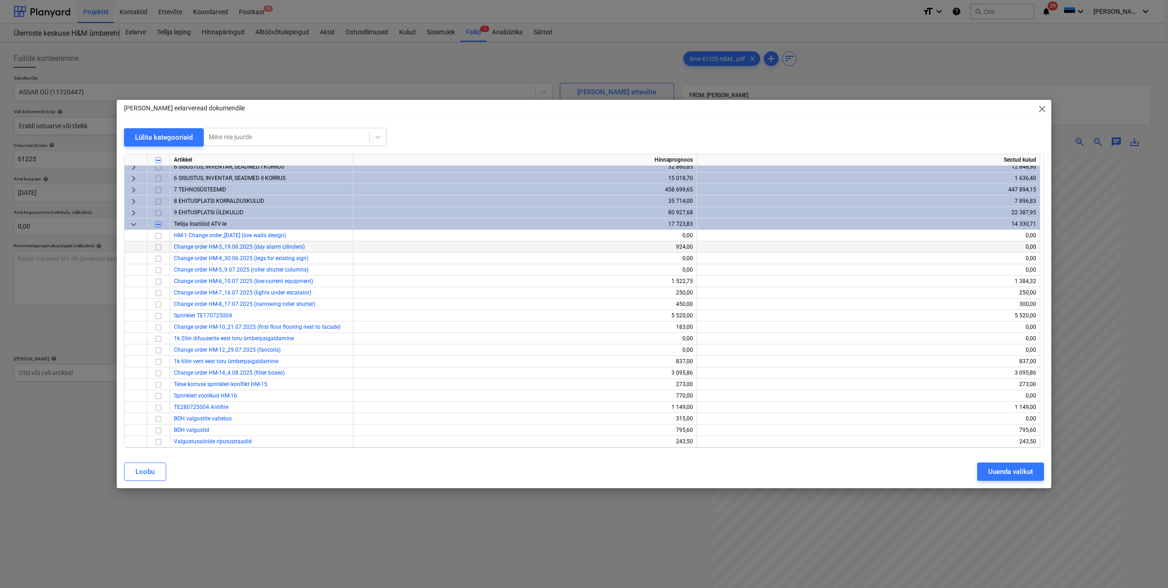
click at [159, 249] on input "checkbox" at bounding box center [158, 247] width 11 height 11
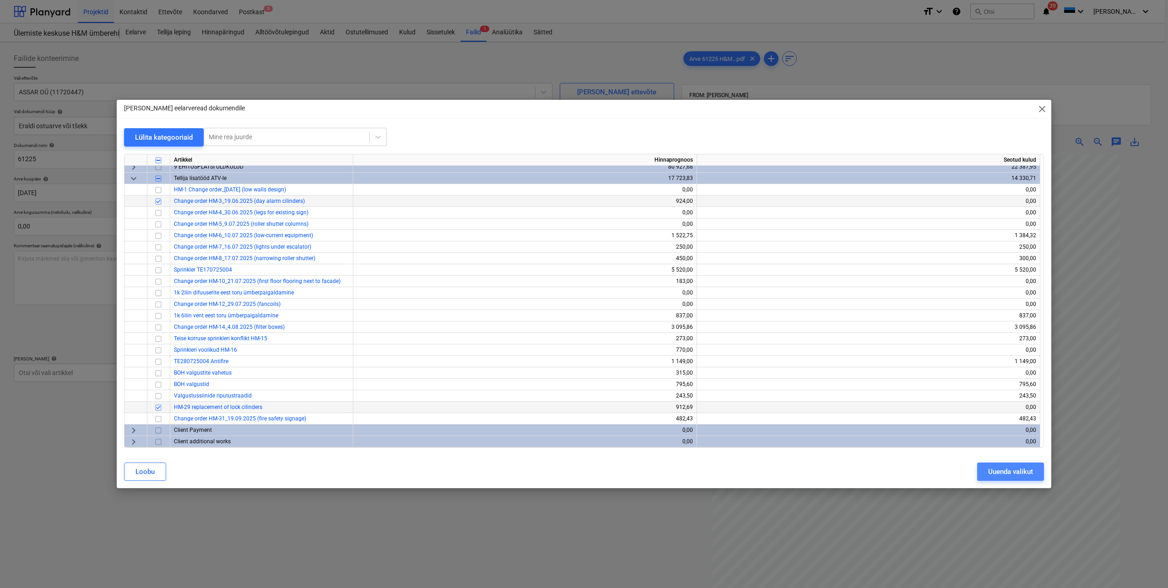
click at [1001, 466] on div "Uuenda valikut" at bounding box center [1011, 472] width 45 height 12
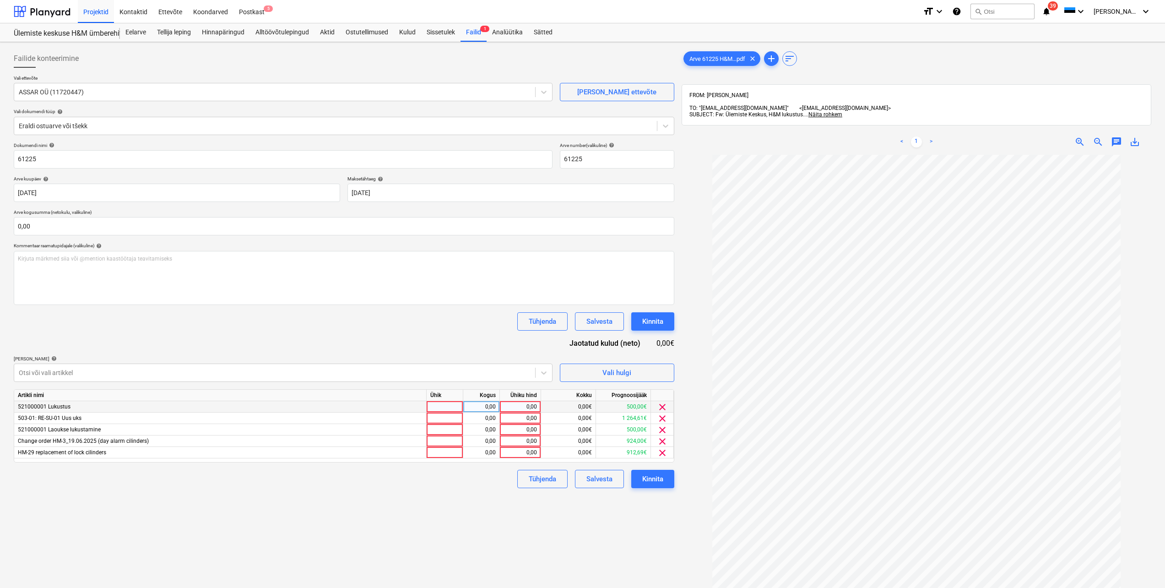
click at [444, 405] on div at bounding box center [445, 406] width 37 height 11
type input "tk"
click at [480, 407] on div "0,00" at bounding box center [481, 406] width 29 height 11
type input "1"
click at [453, 429] on div at bounding box center [445, 429] width 37 height 11
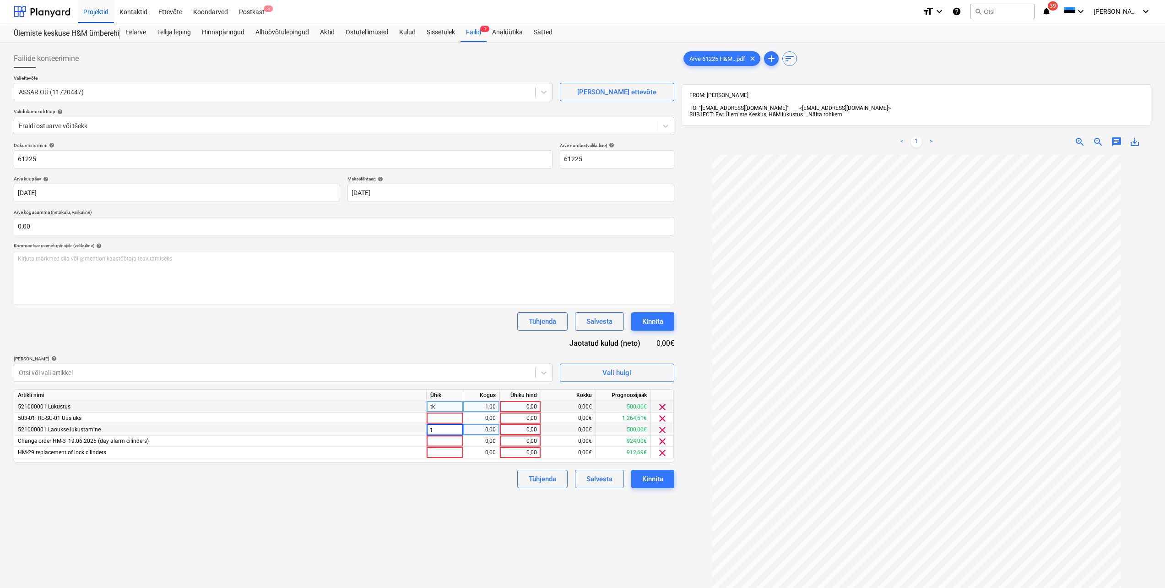
type input "tk"
click at [485, 430] on div "0,00" at bounding box center [481, 429] width 29 height 11
type input "1"
click at [518, 407] on div "0,00" at bounding box center [520, 406] width 33 height 11
click at [514, 408] on div "0,00" at bounding box center [520, 406] width 33 height 11
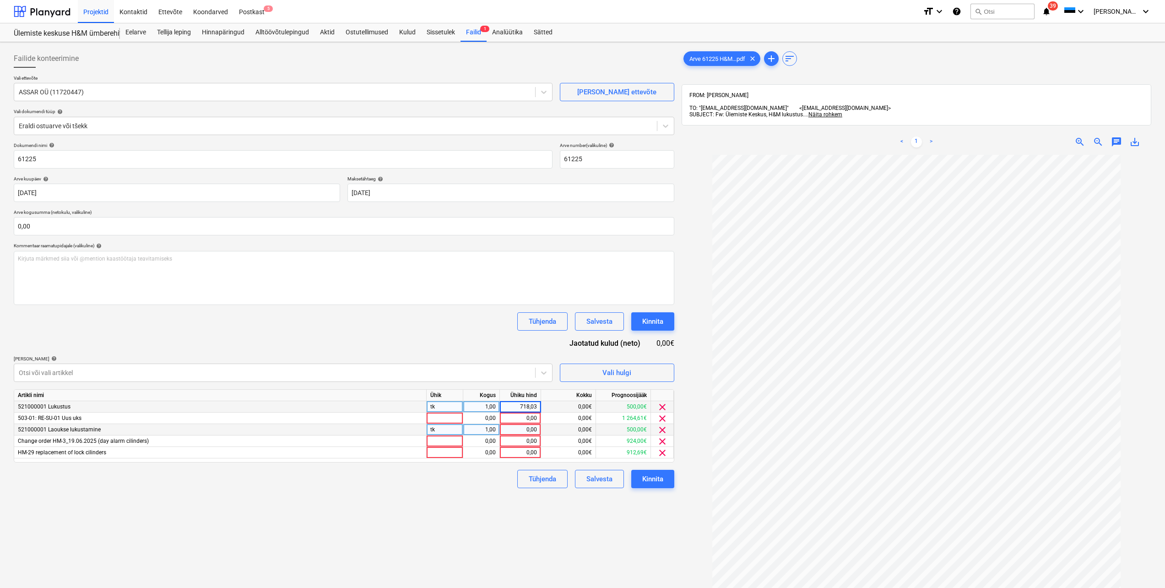
type input "718,035"
click at [526, 429] on div "0,00" at bounding box center [520, 429] width 33 height 11
type input "718,035"
click at [463, 496] on div "Failide konteerimine Vali ettevõte ASSAR OÜ (11720447) Lisa uus ettevõte Vali d…" at bounding box center [344, 383] width 668 height 675
click at [438, 416] on div at bounding box center [445, 418] width 37 height 11
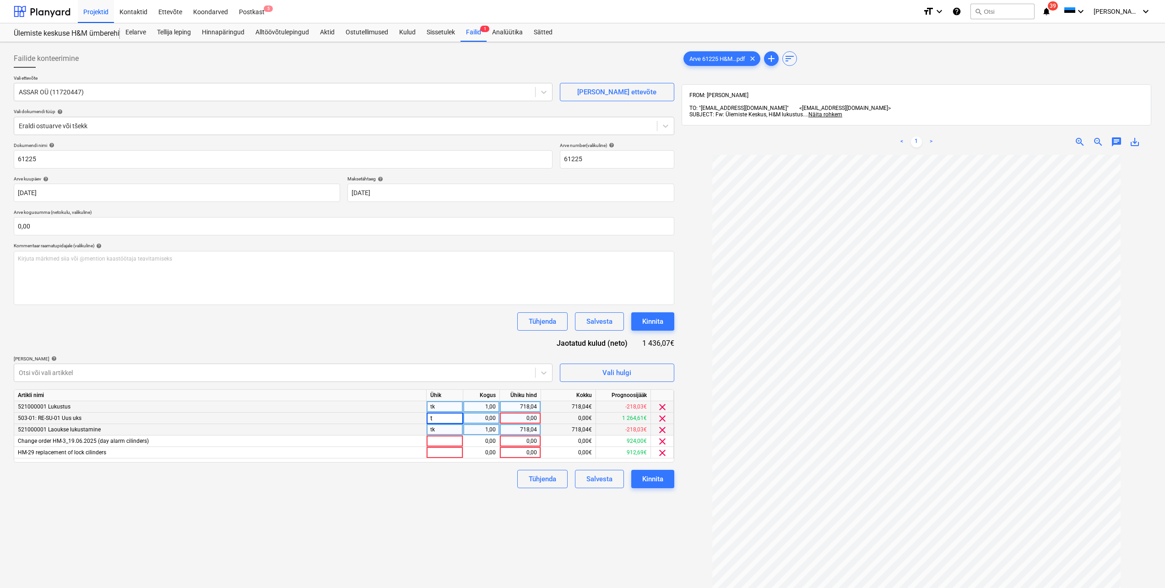
type input "tk"
click at [484, 418] on div "0,00" at bounding box center [481, 418] width 29 height 11
type input "1"
click at [518, 417] on div "0,00" at bounding box center [520, 418] width 33 height 11
type input "180,61"
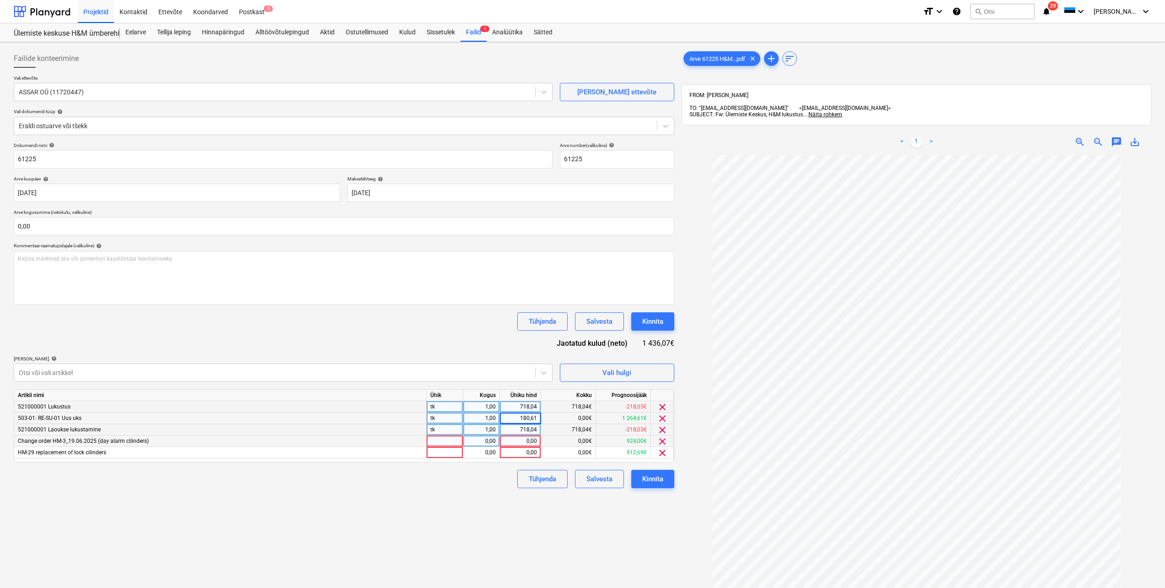
click at [449, 441] on div at bounding box center [445, 440] width 37 height 11
type input "tk"
click at [487, 442] on div "0,00" at bounding box center [481, 440] width 29 height 11
type input "1"
click at [523, 439] on div "0,00" at bounding box center [520, 440] width 33 height 11
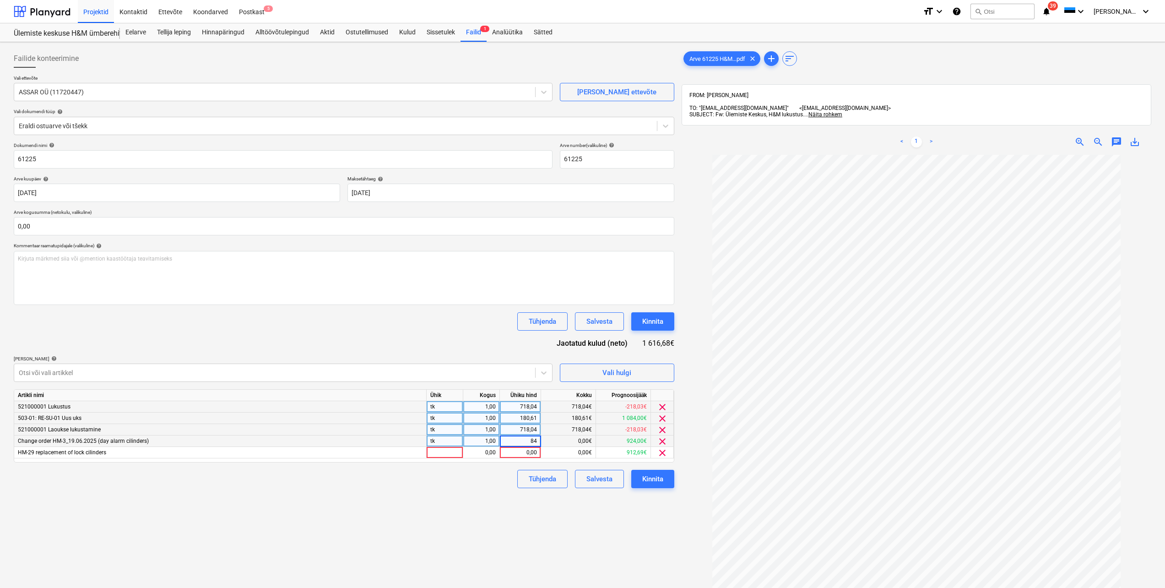
type input "840"
click at [445, 452] on div at bounding box center [445, 452] width 37 height 11
type input "tk"
click at [481, 450] on div "0,00" at bounding box center [481, 452] width 29 height 11
type input "1"
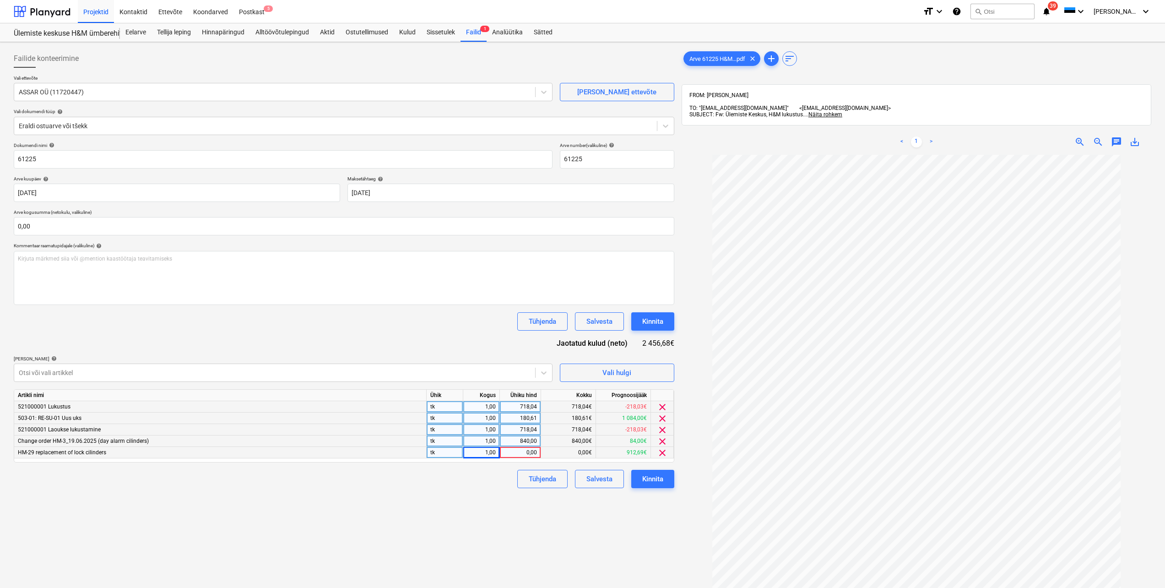
click at [518, 455] on div "0,00" at bounding box center [520, 452] width 33 height 11
type input "912,69"
click at [454, 516] on div "Failide konteerimine Vali ettevõte ASSAR OÜ (11720447) Lisa uus ettevõte Vali d…" at bounding box center [344, 383] width 668 height 675
click at [93, 226] on input "text" at bounding box center [344, 226] width 661 height 18
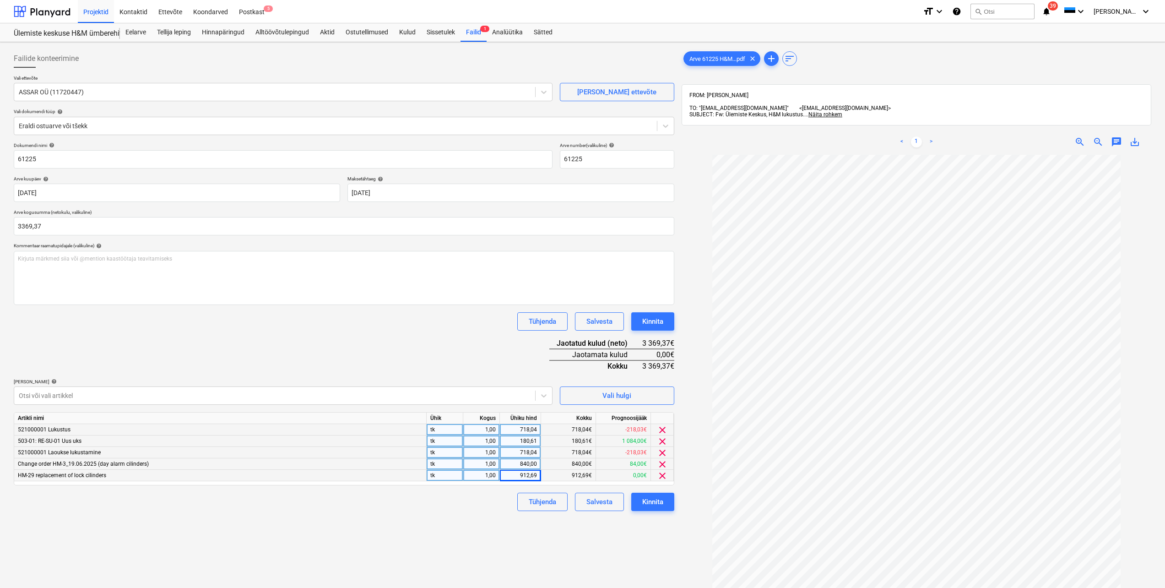
type input "3 369,37"
click at [331, 535] on div "Failide konteerimine Vali ettevõte ASSAR OÜ (11720447) Lisa uus ettevõte Vali d…" at bounding box center [344, 383] width 668 height 675
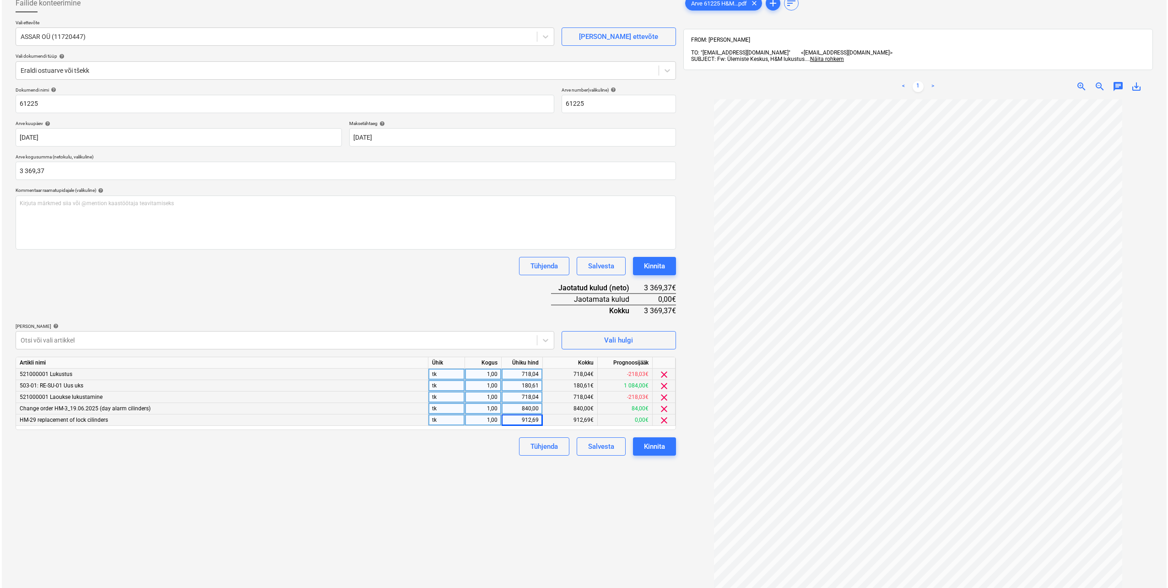
scroll to position [92, 0]
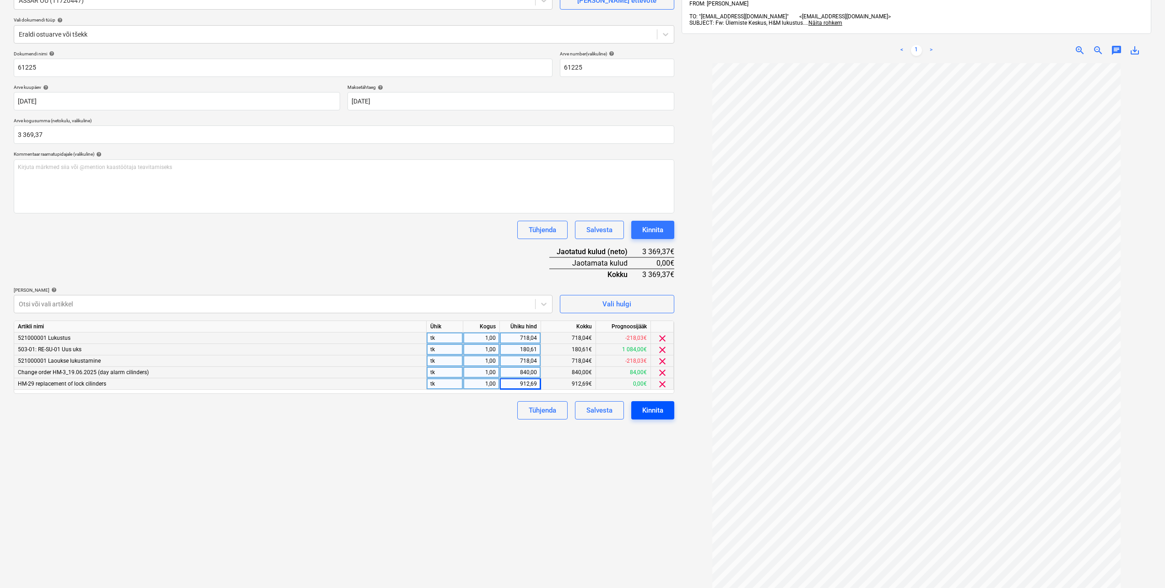
click at [648, 413] on div "Kinnita" at bounding box center [652, 410] width 21 height 12
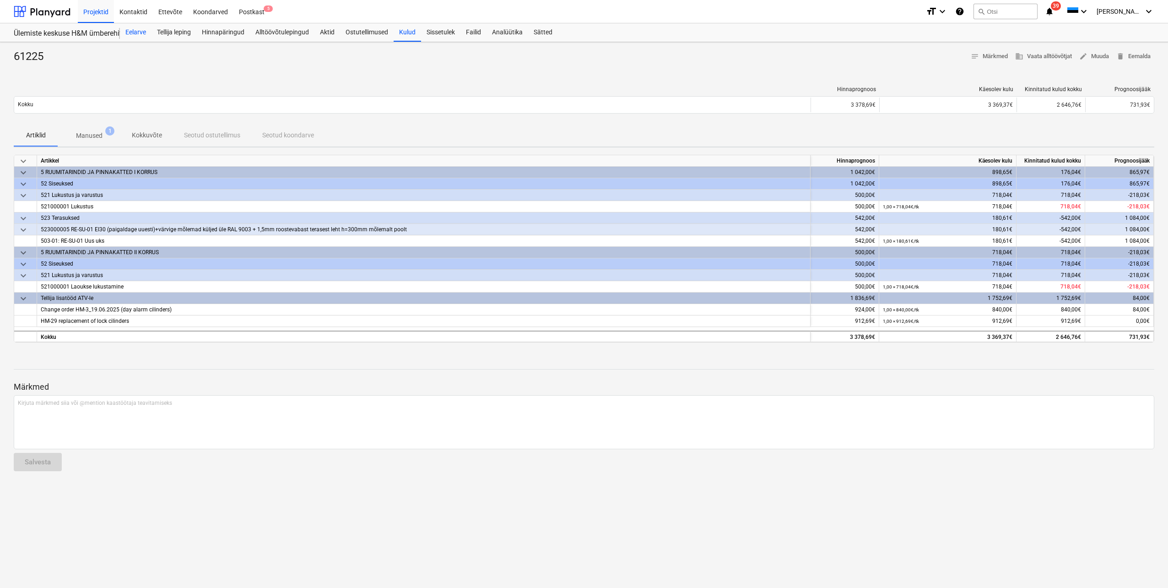
click at [125, 30] on div "Eelarve" at bounding box center [136, 32] width 32 height 18
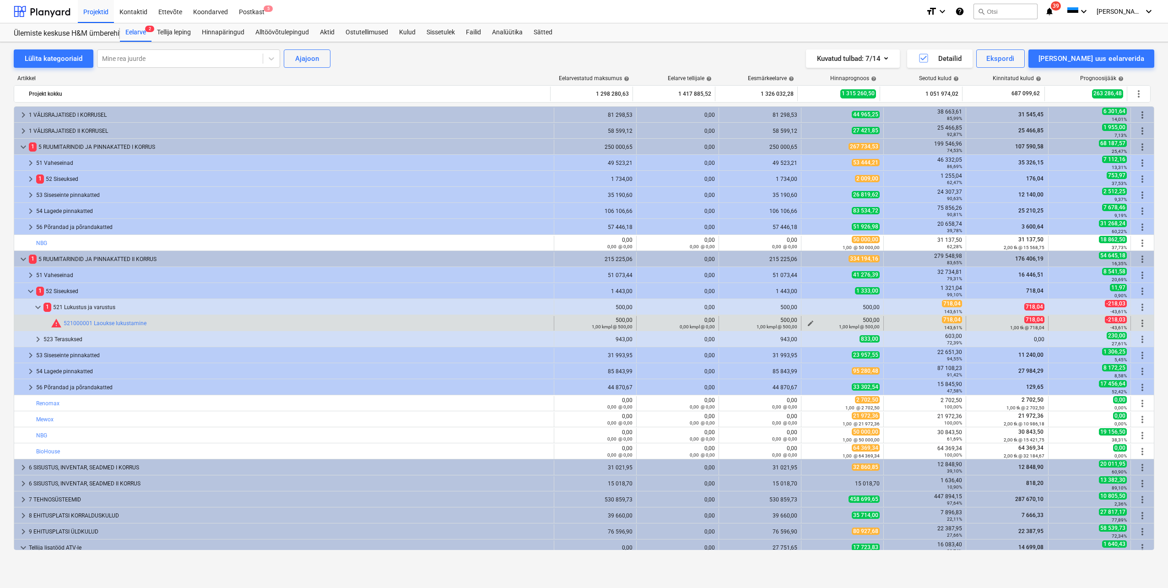
click at [809, 320] on span "edit" at bounding box center [810, 323] width 7 height 7
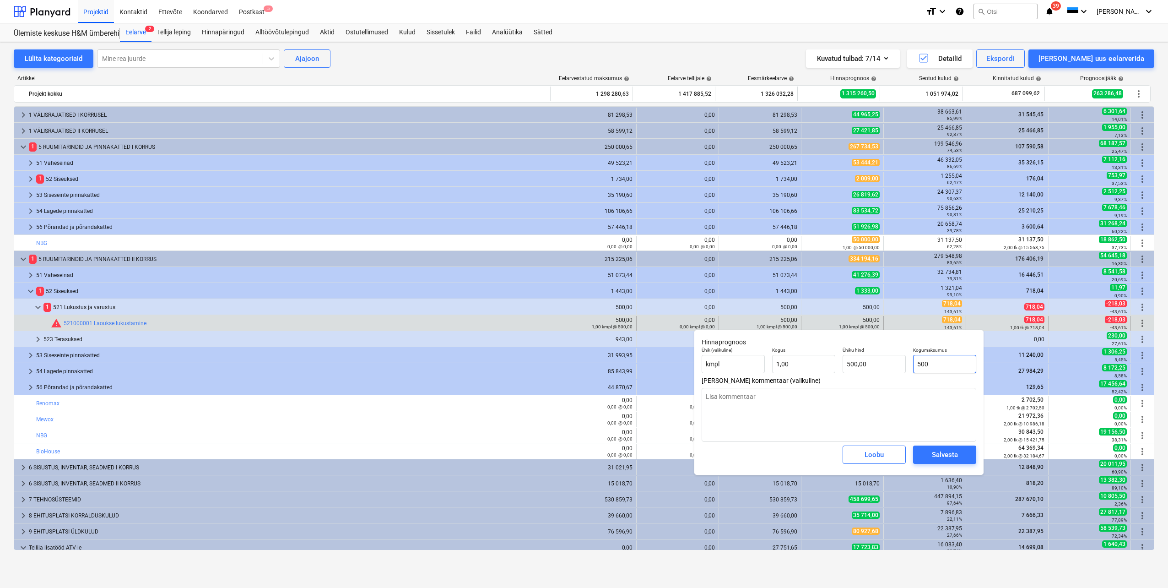
drag, startPoint x: 947, startPoint y: 364, endPoint x: 914, endPoint y: 364, distance: 32.5
click at [914, 364] on input "500" at bounding box center [944, 364] width 63 height 18
type input "7"
type textarea "x"
type input "7,00"
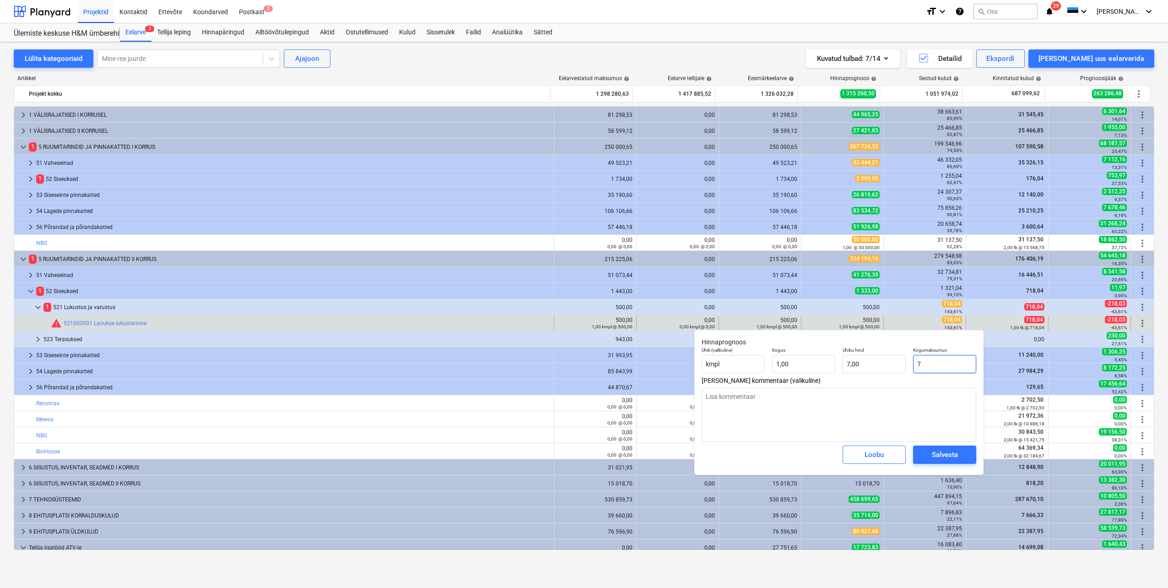
type input "71"
type textarea "x"
type input "71,00"
type input "717"
type textarea "x"
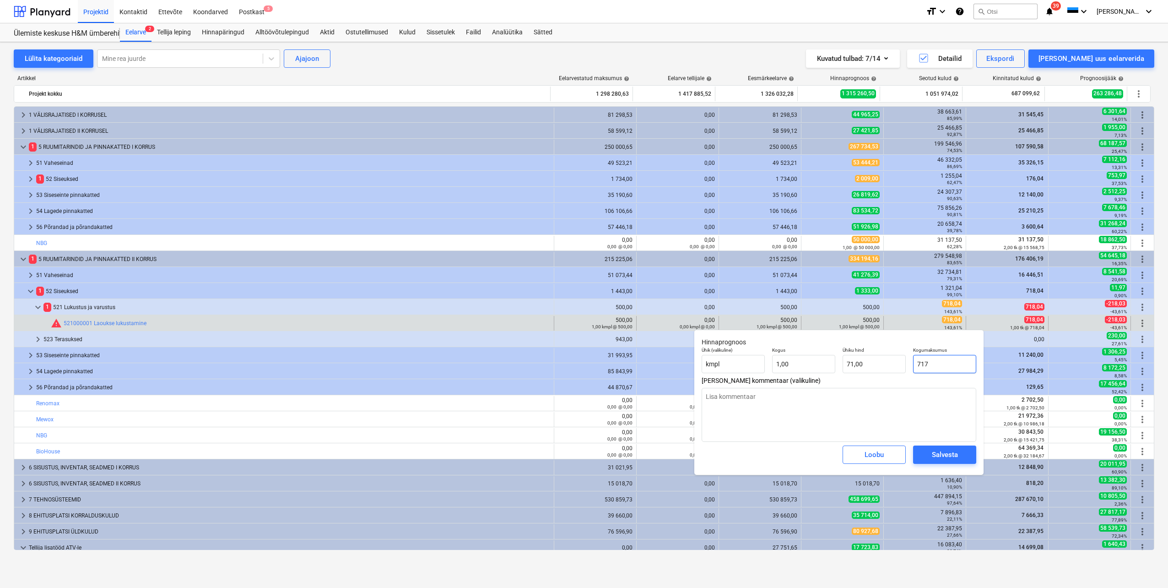
type input "717,00"
type input "71"
type textarea "x"
type input "71,00"
type input "718"
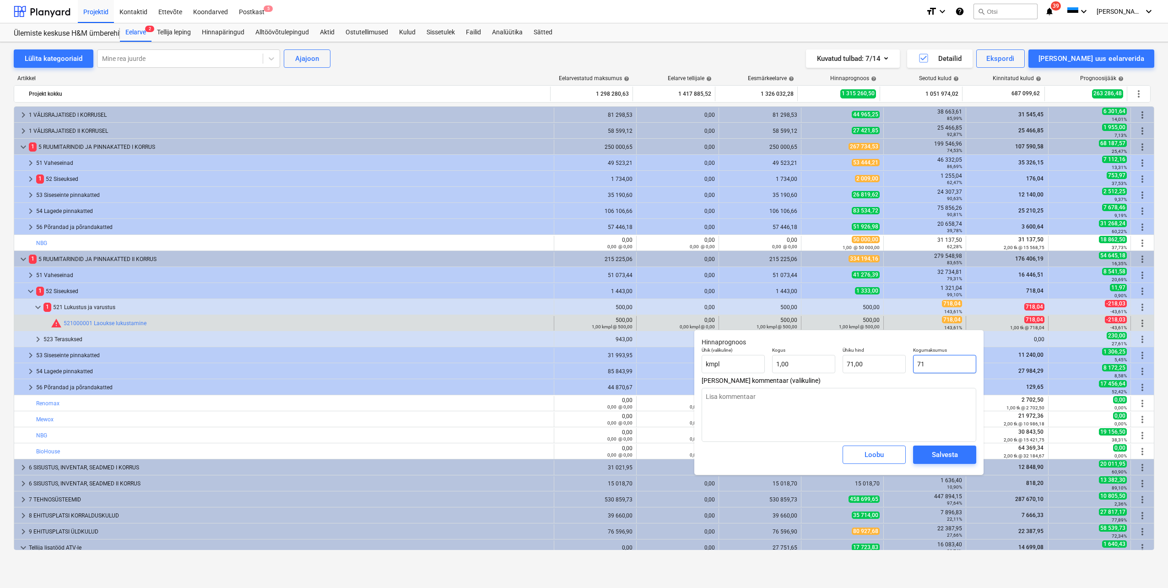
type textarea "x"
type input "718,00"
type input "718,"
type textarea "x"
type input "718,0"
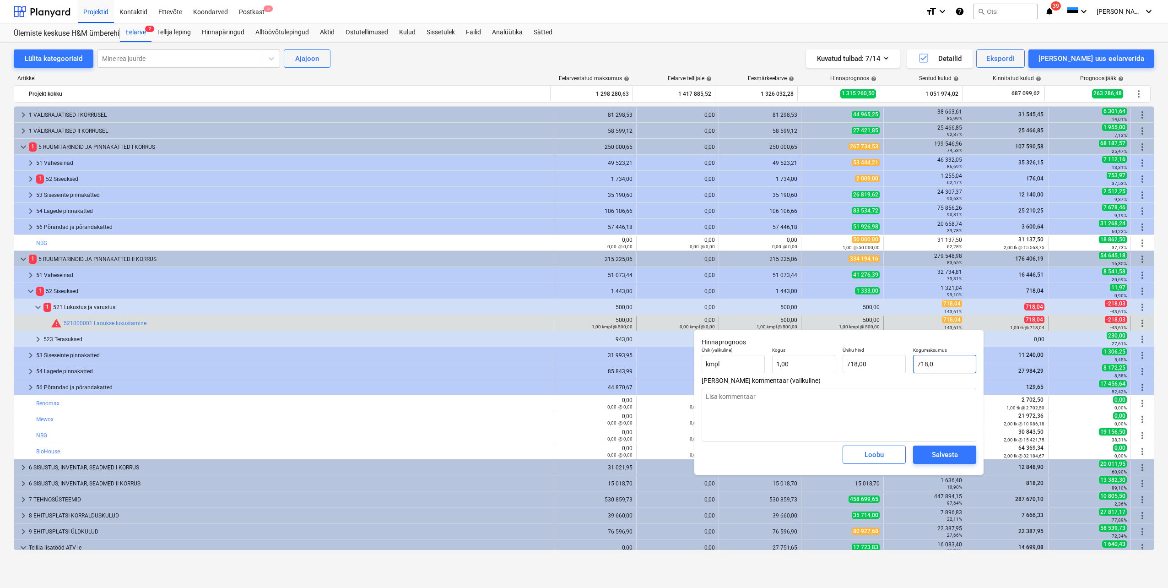
type textarea "x"
type input "718,04"
type textarea "x"
type input "718,04"
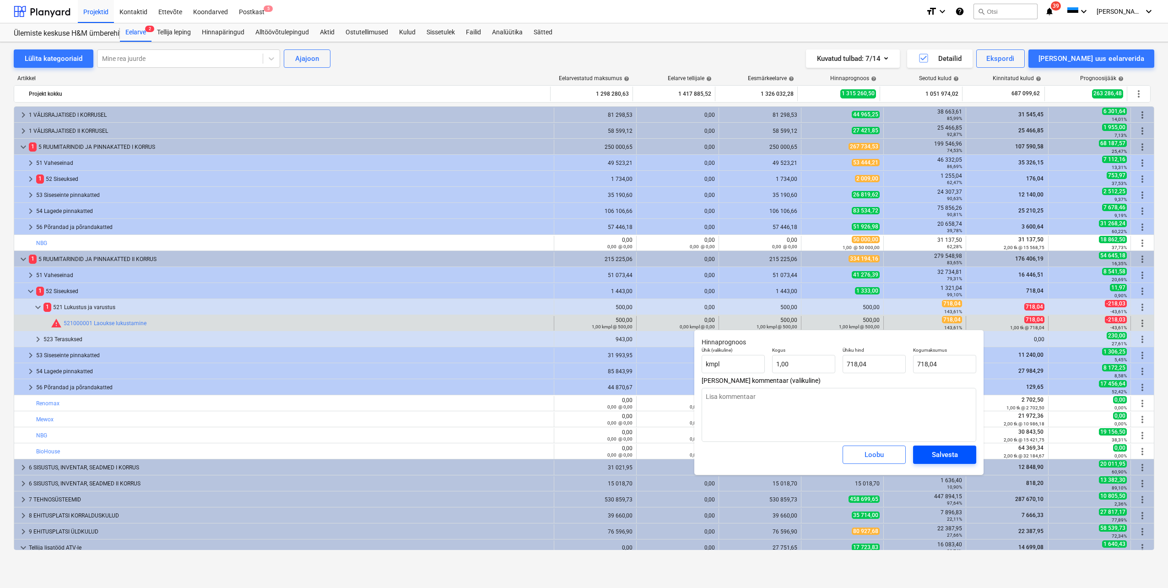
click at [968, 448] on button "Salvesta" at bounding box center [944, 454] width 63 height 18
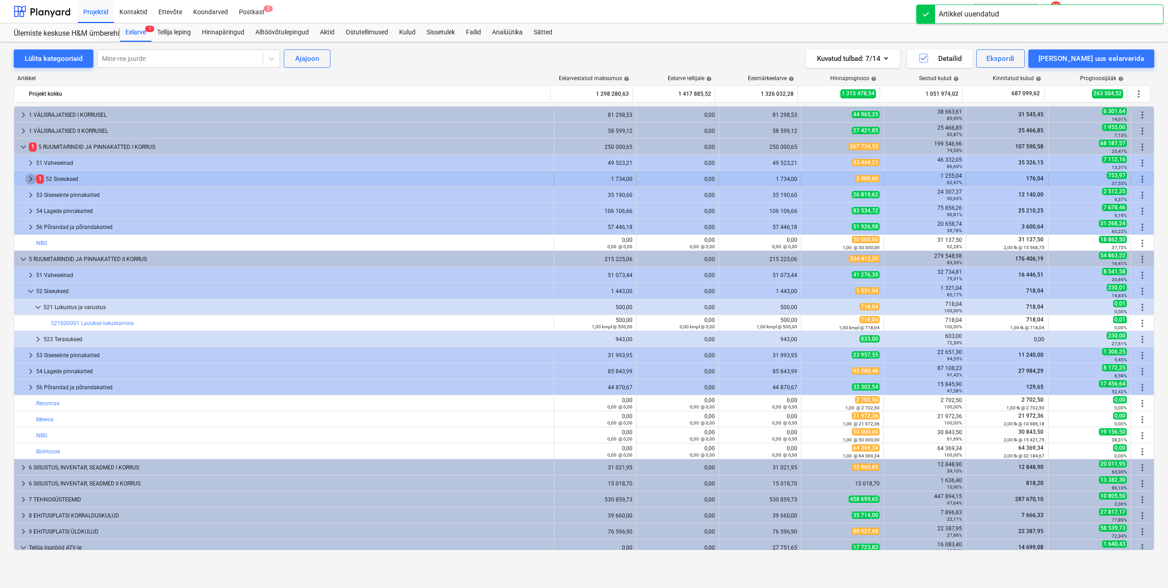
click at [30, 179] on span "keyboard_arrow_right" at bounding box center [30, 179] width 11 height 11
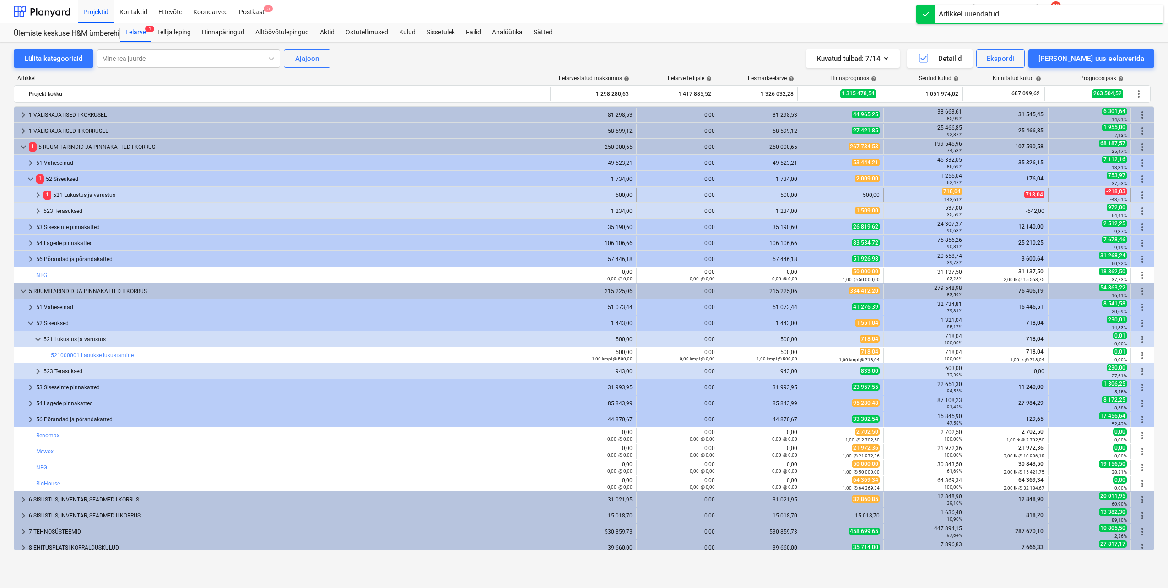
click at [35, 195] on span "keyboard_arrow_right" at bounding box center [38, 195] width 11 height 11
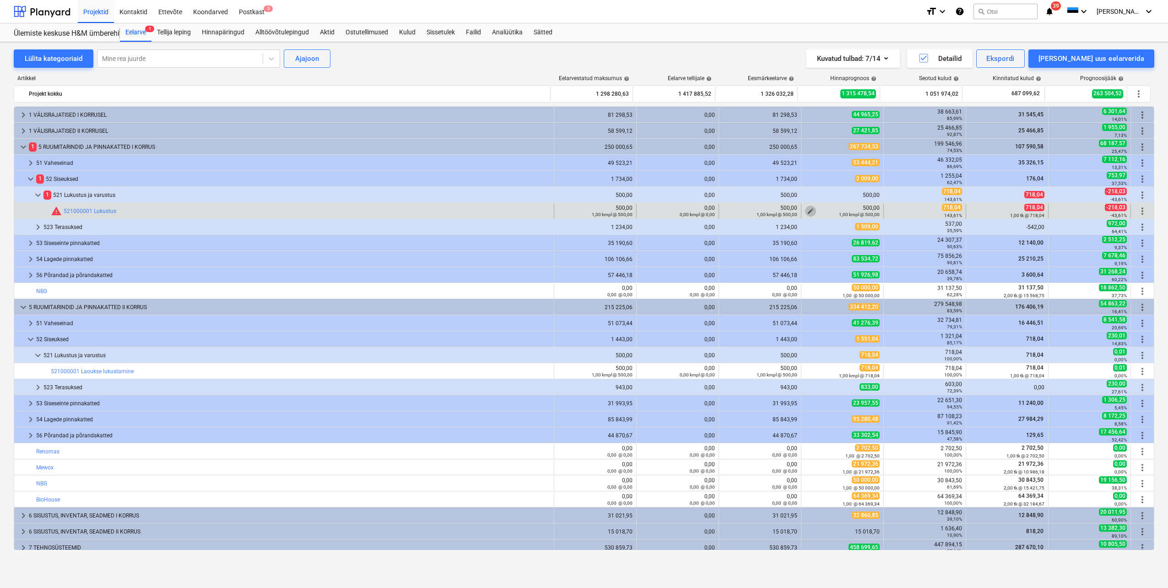
click at [807, 211] on span "edit" at bounding box center [810, 210] width 7 height 7
type textarea "x"
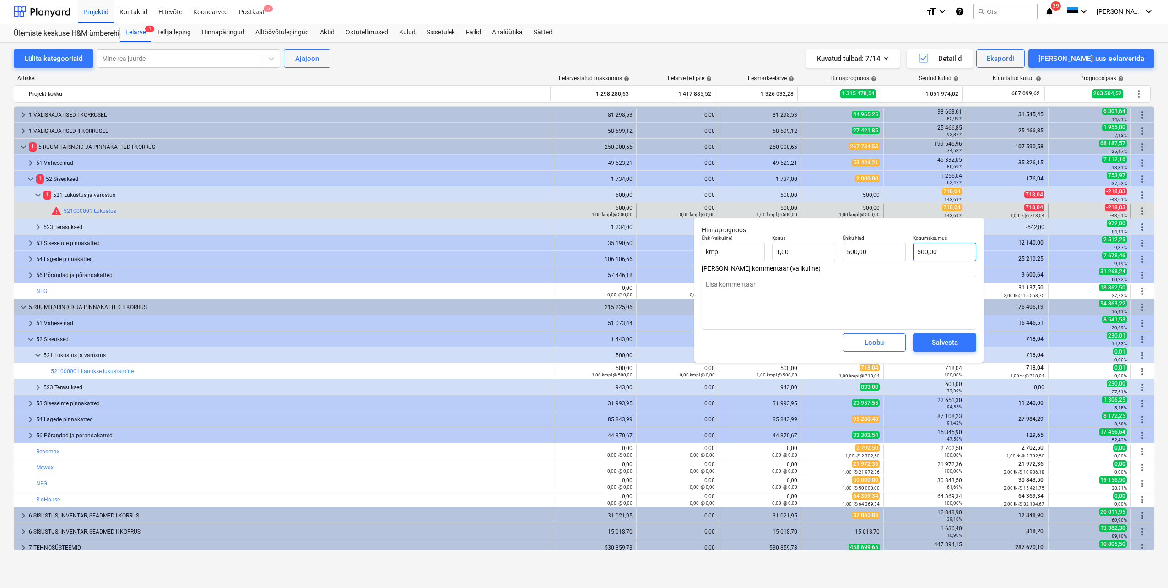
type input "500"
drag, startPoint x: 942, startPoint y: 251, endPoint x: 912, endPoint y: 251, distance: 30.2
click at [912, 251] on div "Kogumaksumus 500" at bounding box center [945, 247] width 71 height 33
type textarea "x"
type input "7"
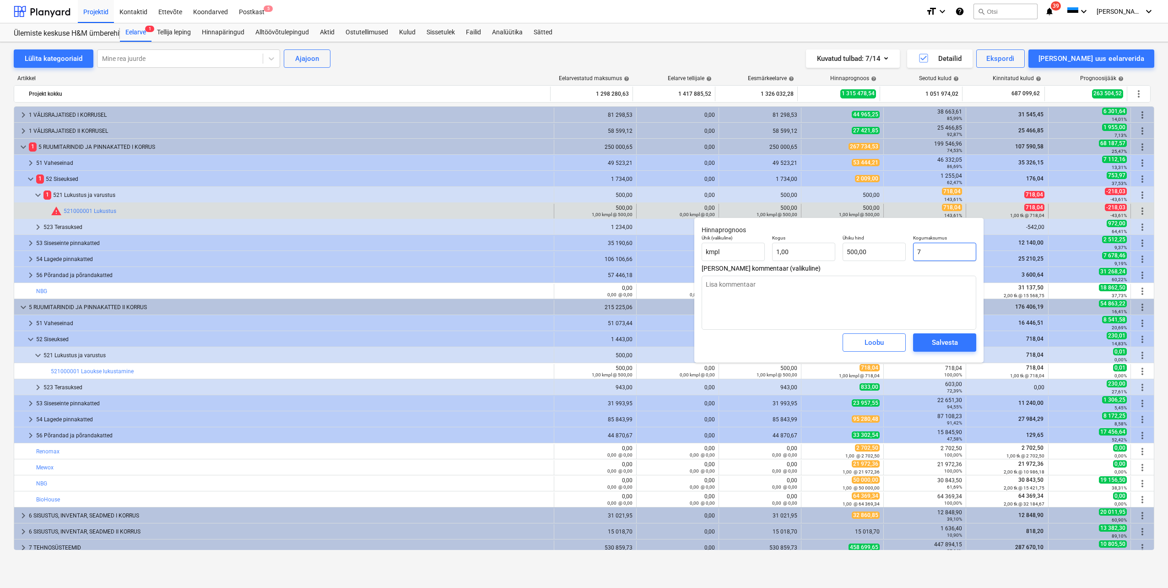
type input "7,00"
type textarea "x"
type input "71"
type input "71,00"
type textarea "x"
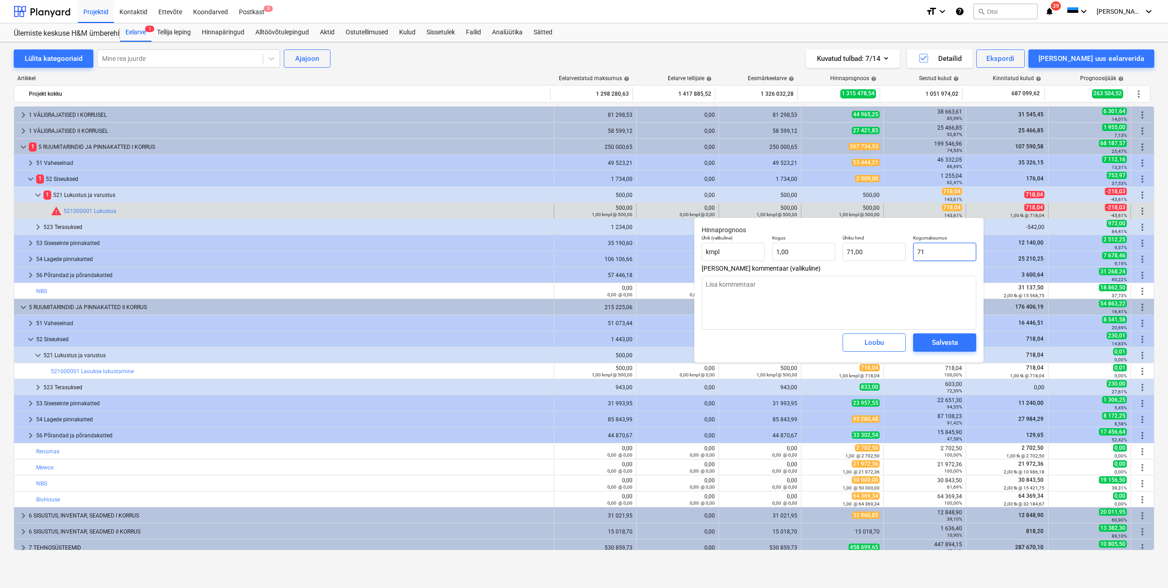
type input "718"
type input "718,00"
type textarea "x"
type input "718,"
type textarea "x"
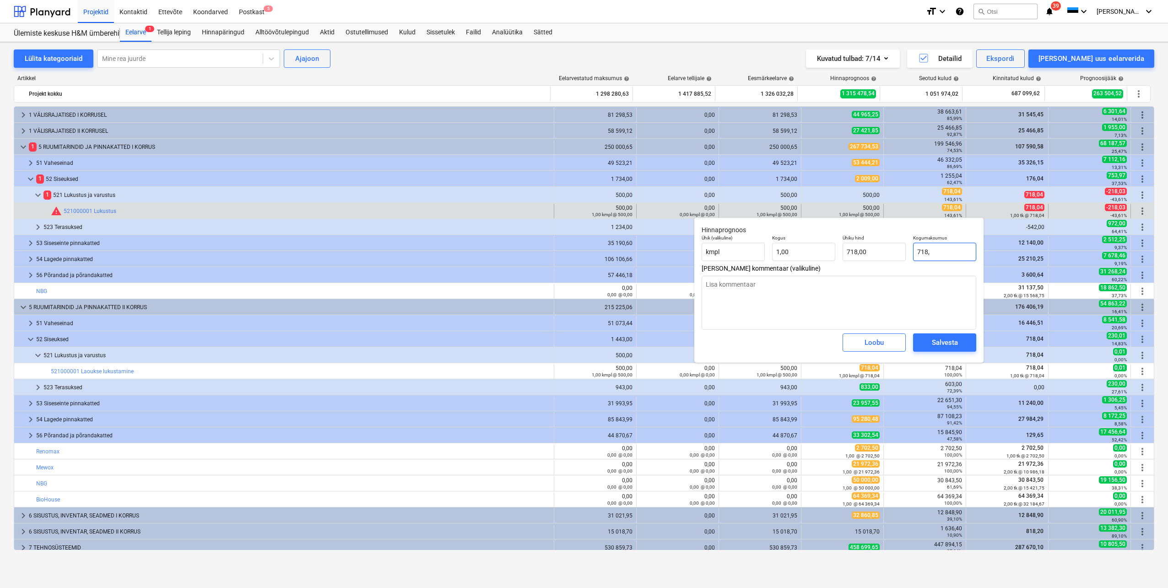
type input "718,0"
type textarea "x"
type input "718,04"
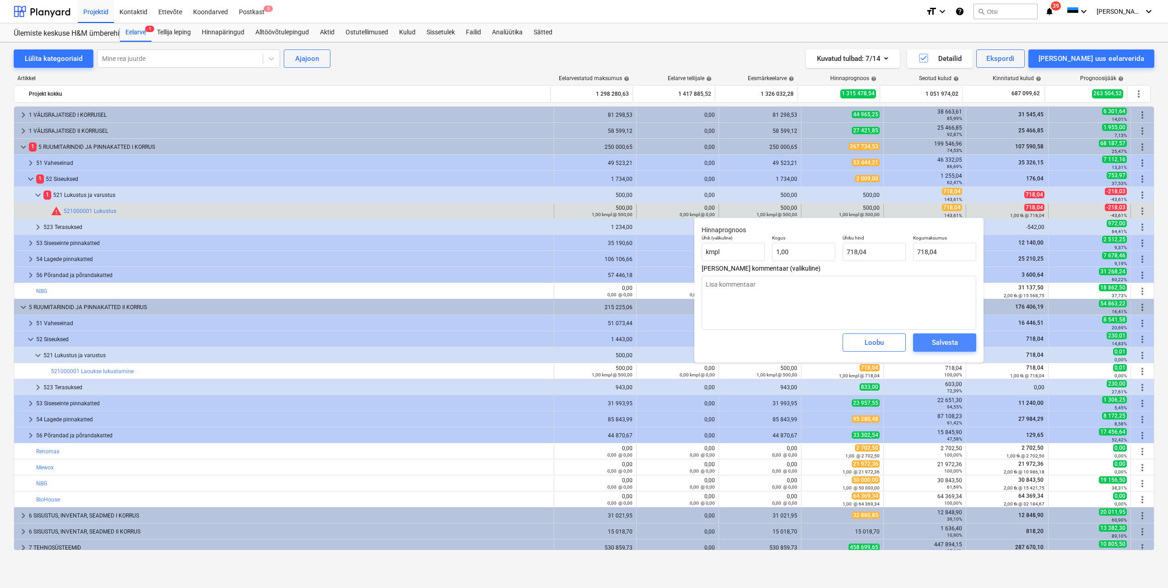
click at [946, 341] on div "Salvesta" at bounding box center [945, 343] width 26 height 12
type textarea "x"
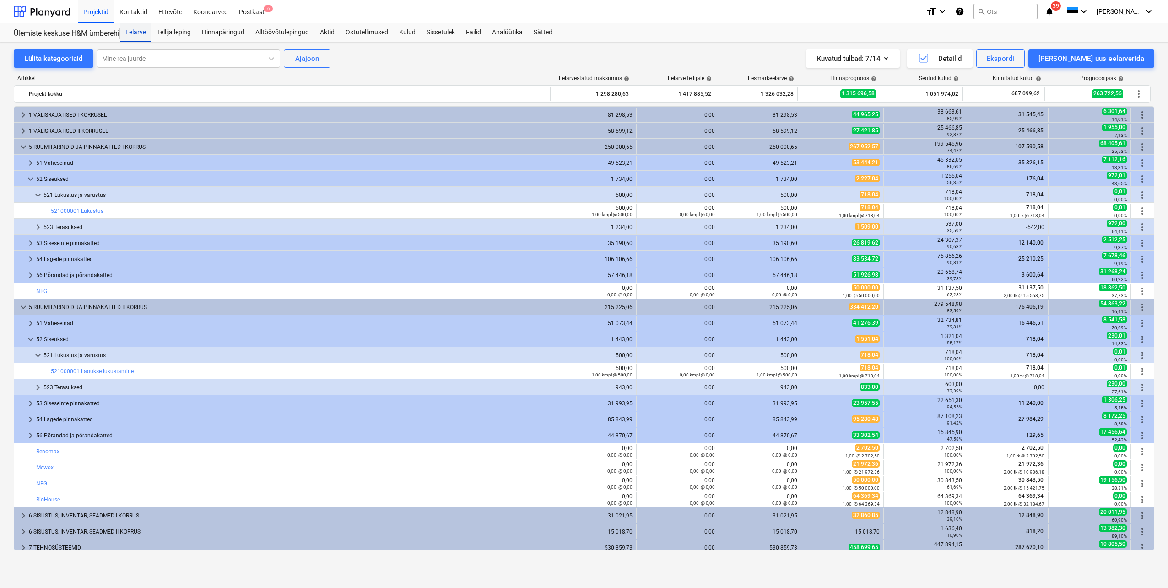
click at [135, 33] on div "Eelarve" at bounding box center [136, 32] width 32 height 18
click at [479, 31] on div "Failid" at bounding box center [474, 32] width 26 height 18
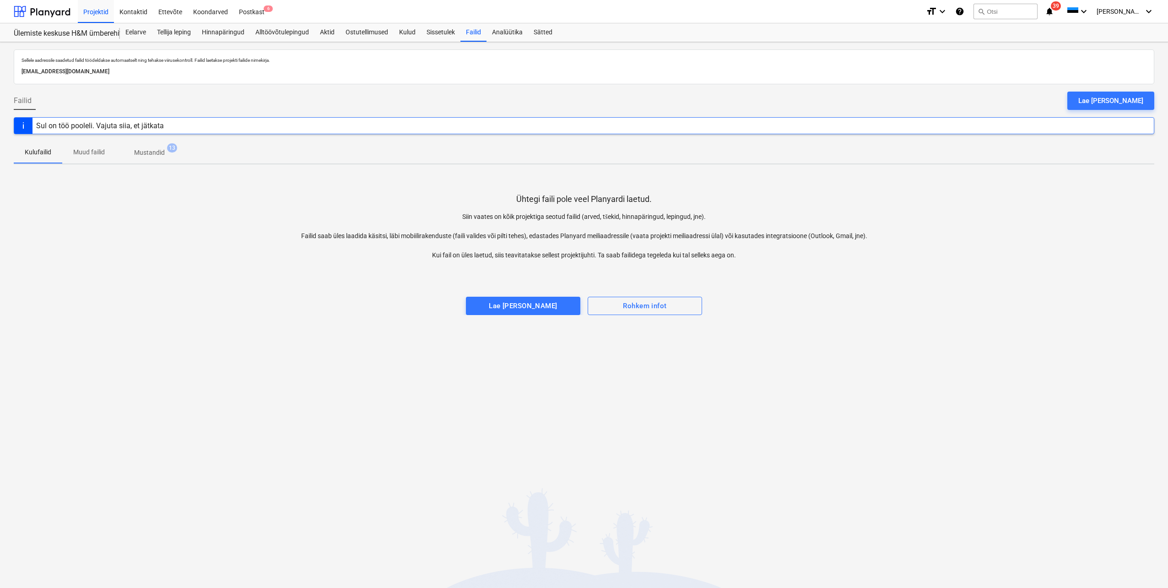
click at [155, 153] on p "Mustandid" at bounding box center [149, 153] width 31 height 10
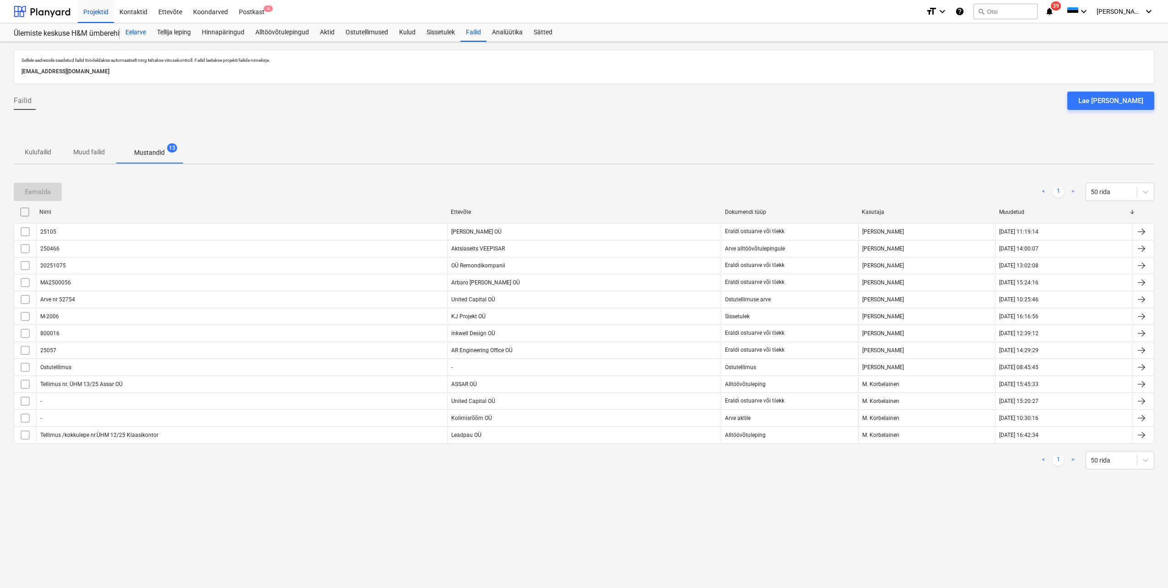
click at [142, 33] on div "Eelarve" at bounding box center [136, 32] width 32 height 18
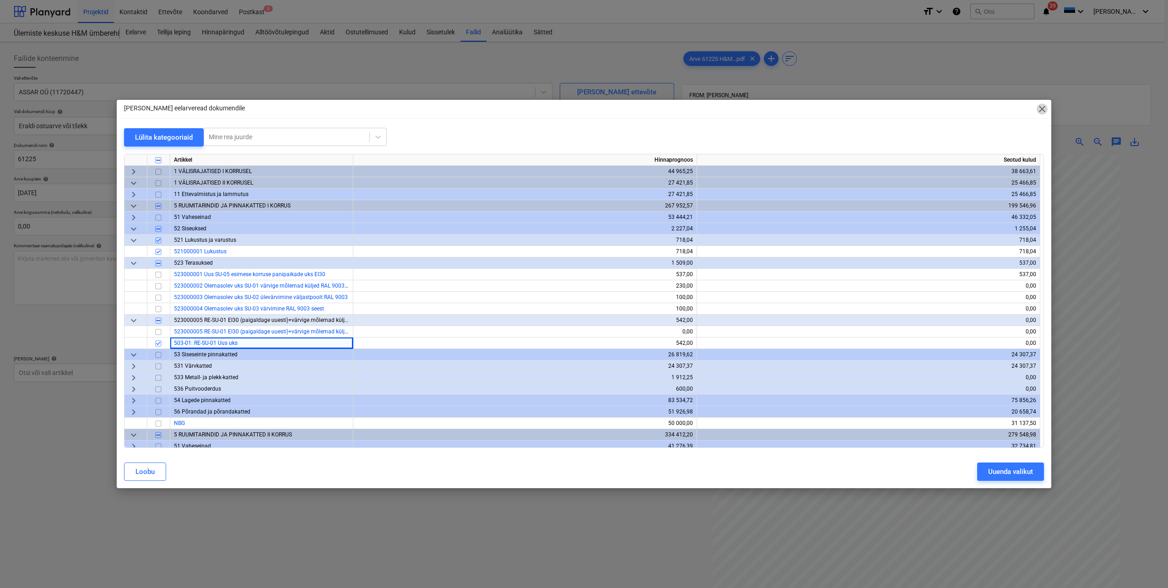
click at [1040, 109] on span "close" at bounding box center [1042, 108] width 11 height 11
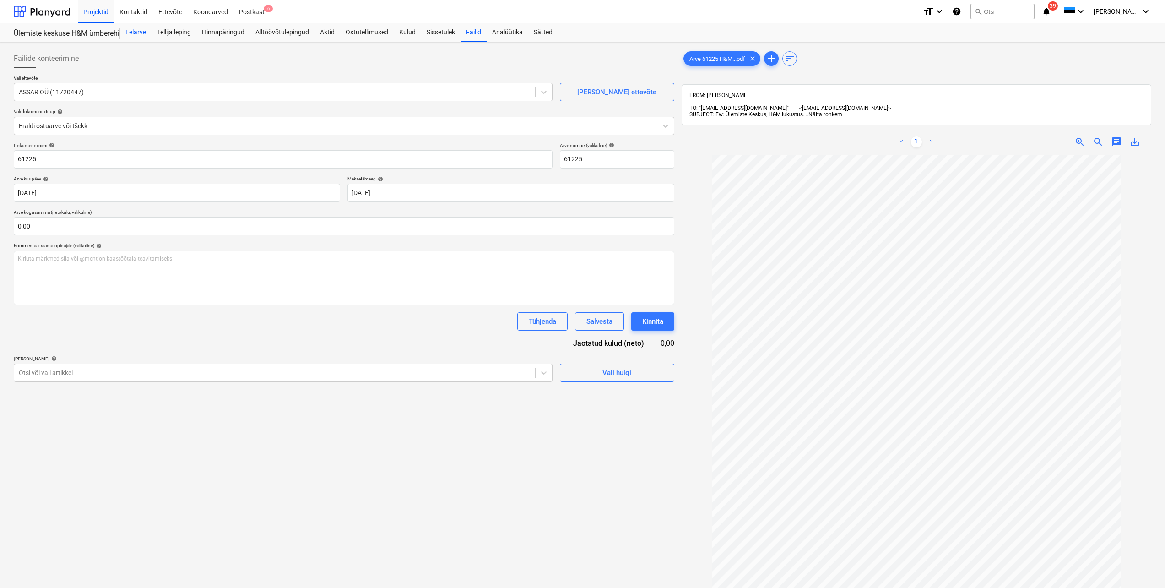
click at [134, 32] on div "Eelarve" at bounding box center [136, 32] width 32 height 18
